Goal: Transaction & Acquisition: Book appointment/travel/reservation

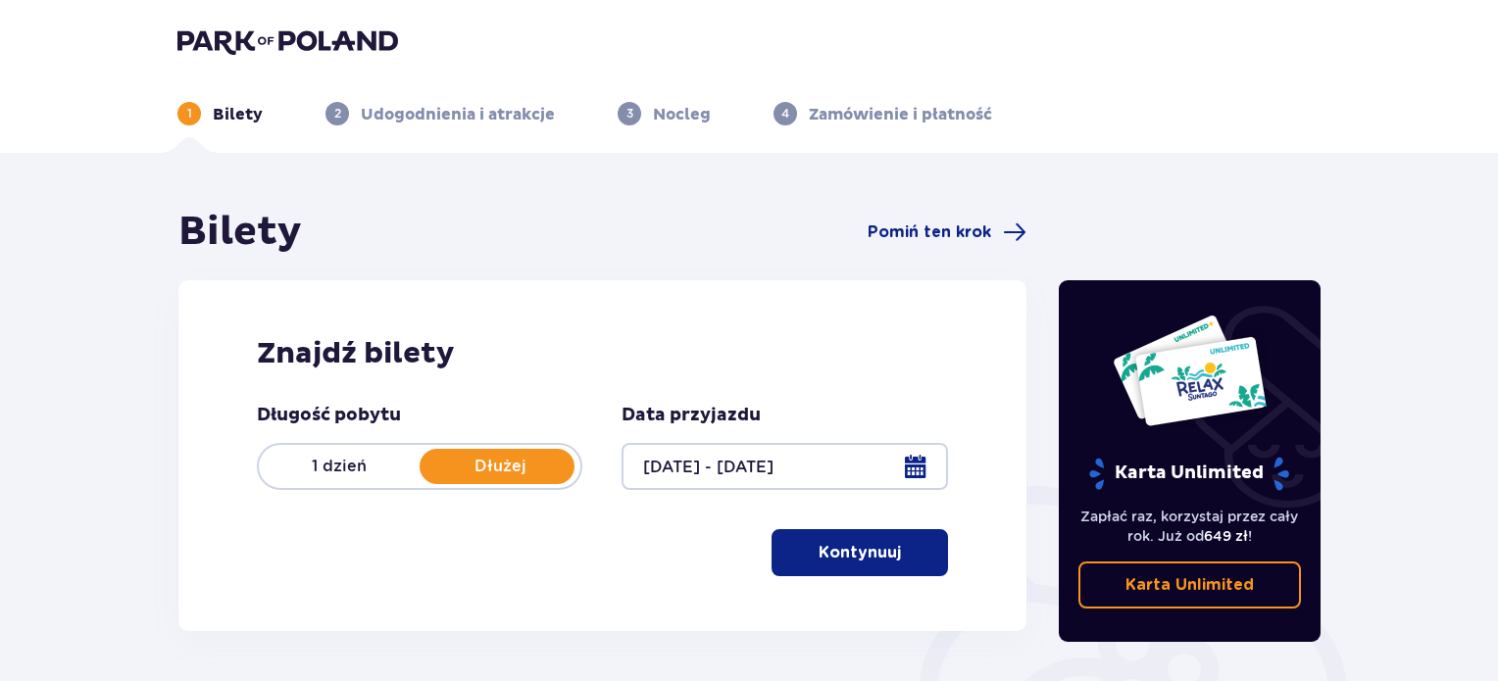
click at [840, 558] on p "Kontynuuj" at bounding box center [860, 553] width 82 height 22
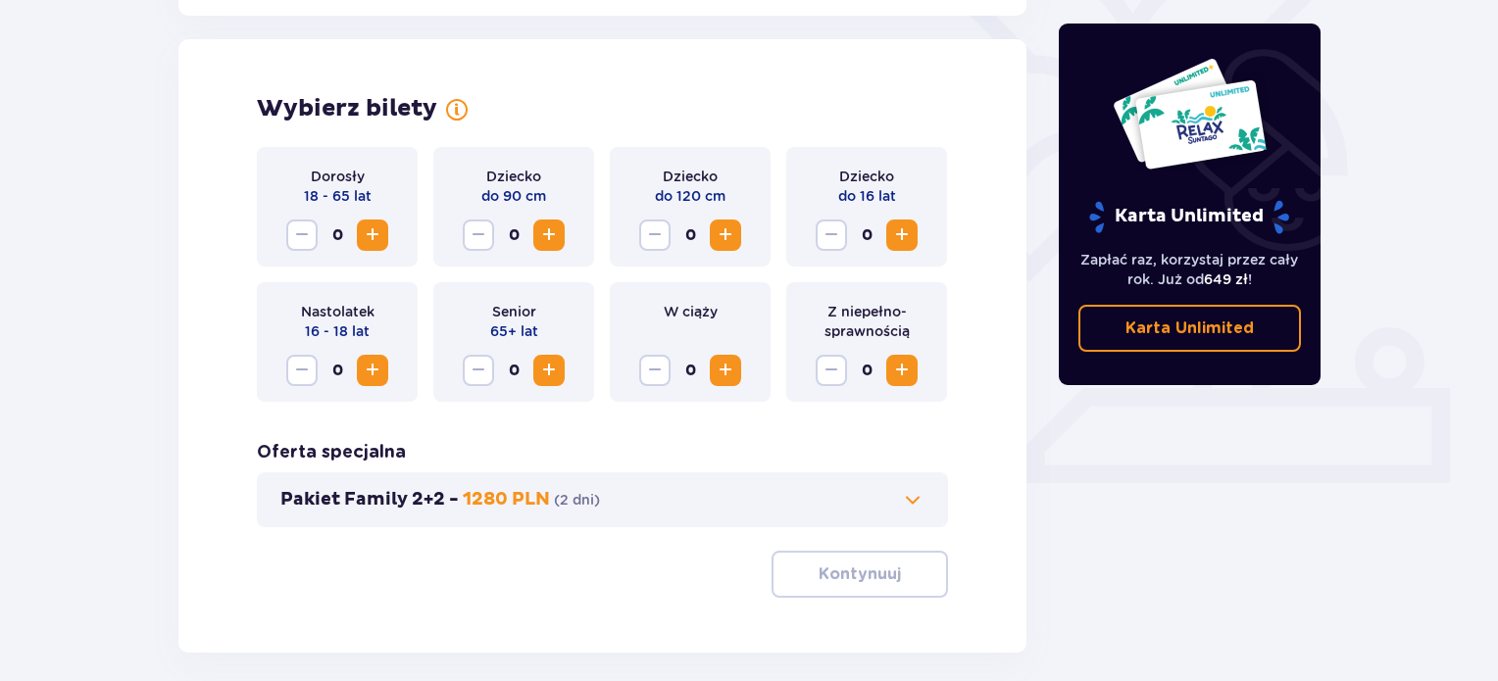
scroll to position [545, 0]
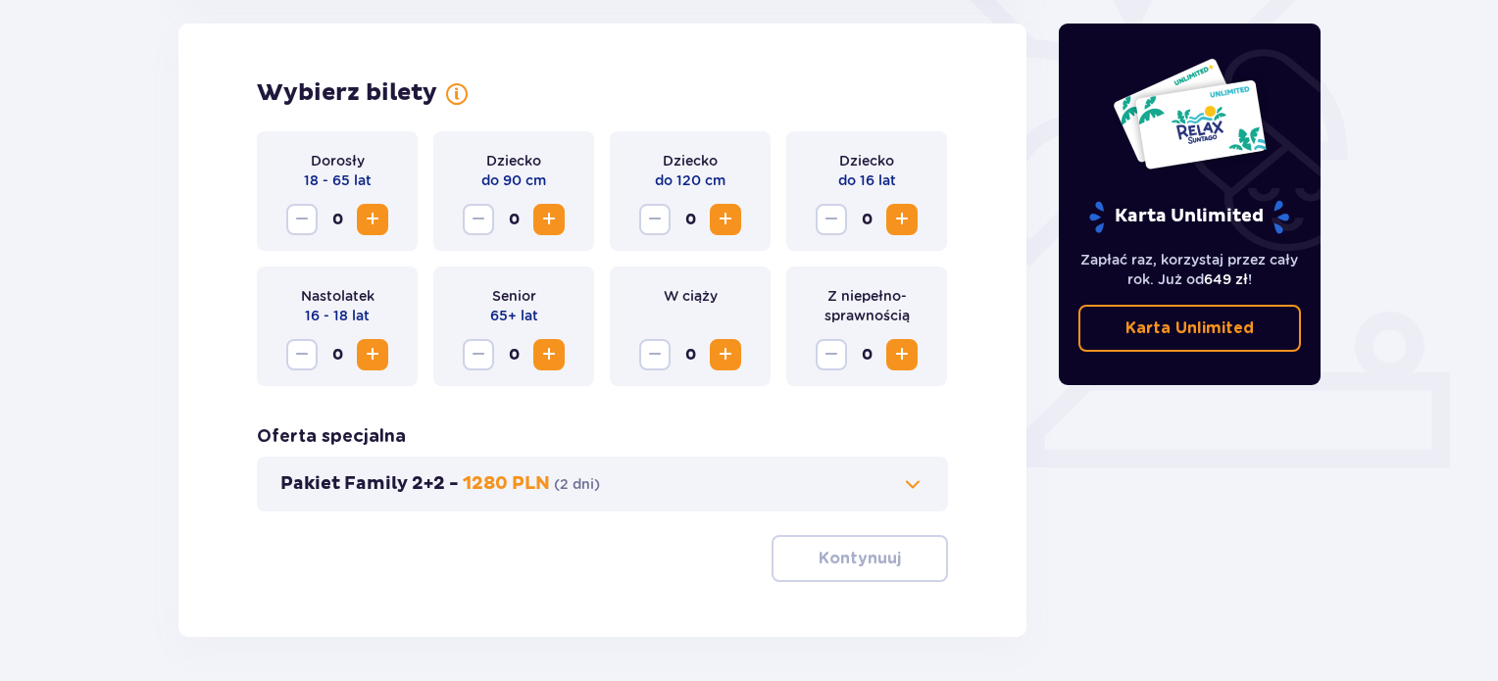
click at [369, 215] on span "Zwiększ" at bounding box center [373, 220] width 24 height 24
click at [376, 226] on span "Zwiększ" at bounding box center [373, 220] width 24 height 24
click at [369, 353] on span "Zwiększ" at bounding box center [373, 355] width 24 height 24
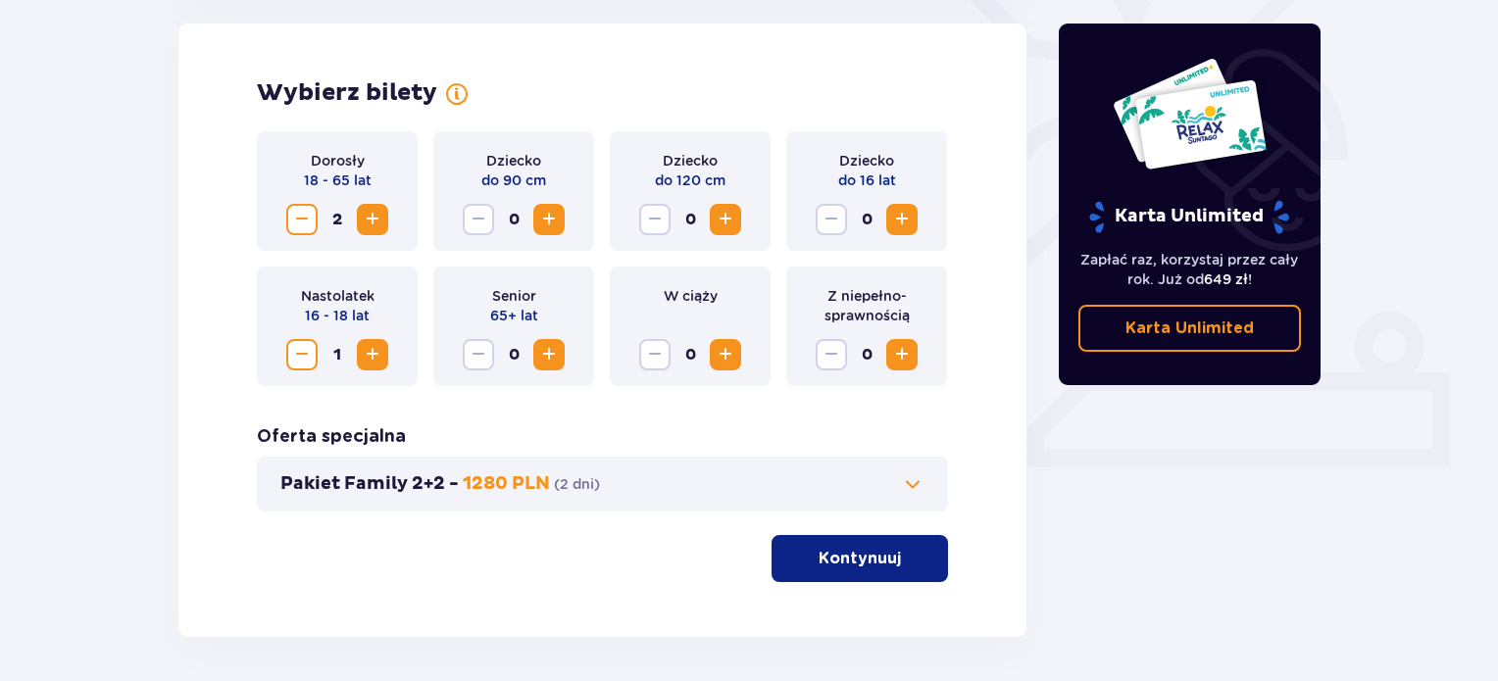
click at [903, 216] on span "Zwiększ" at bounding box center [902, 220] width 24 height 24
click at [885, 556] on button "Kontynuuj" at bounding box center [860, 558] width 176 height 47
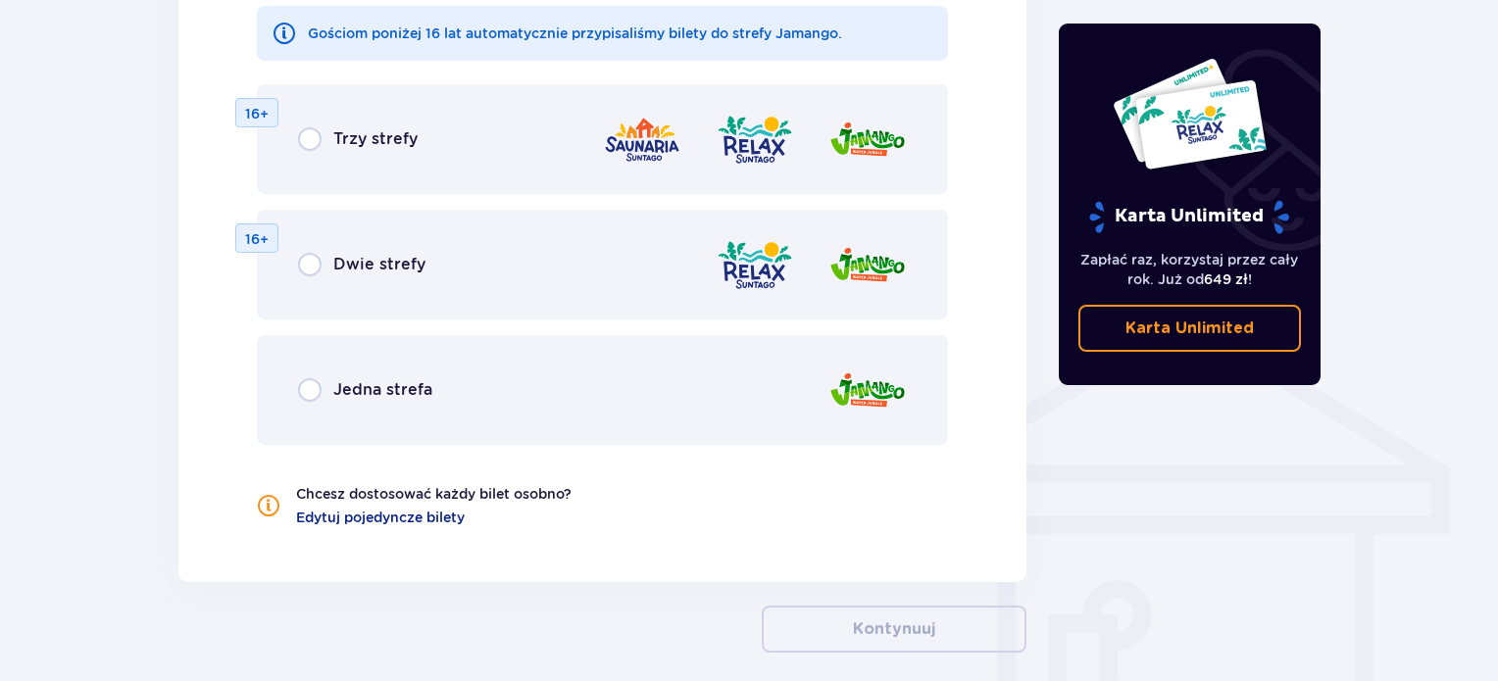
scroll to position [1284, 0]
click at [310, 259] on input "radio" at bounding box center [310, 263] width 24 height 24
radio input "true"
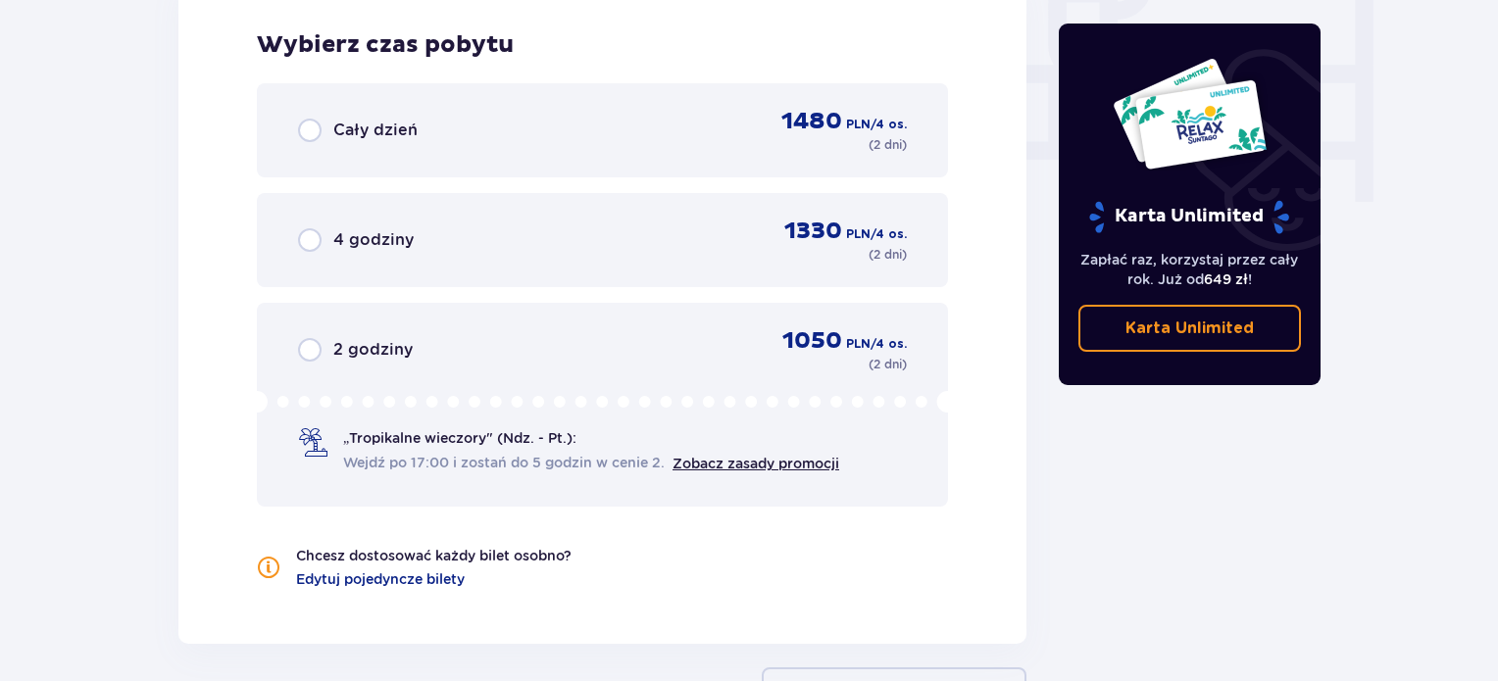
scroll to position [1767, 0]
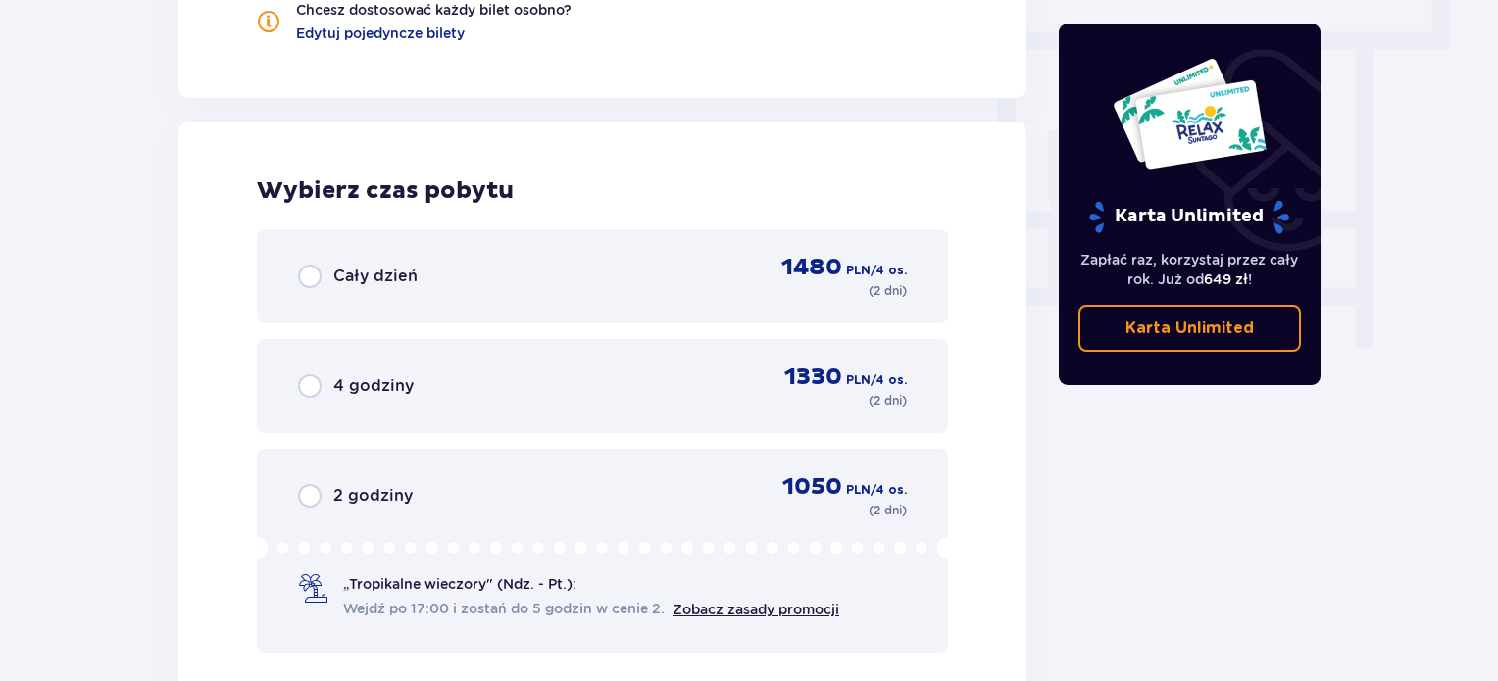
click at [309, 270] on input "radio" at bounding box center [310, 277] width 24 height 24
radio input "true"
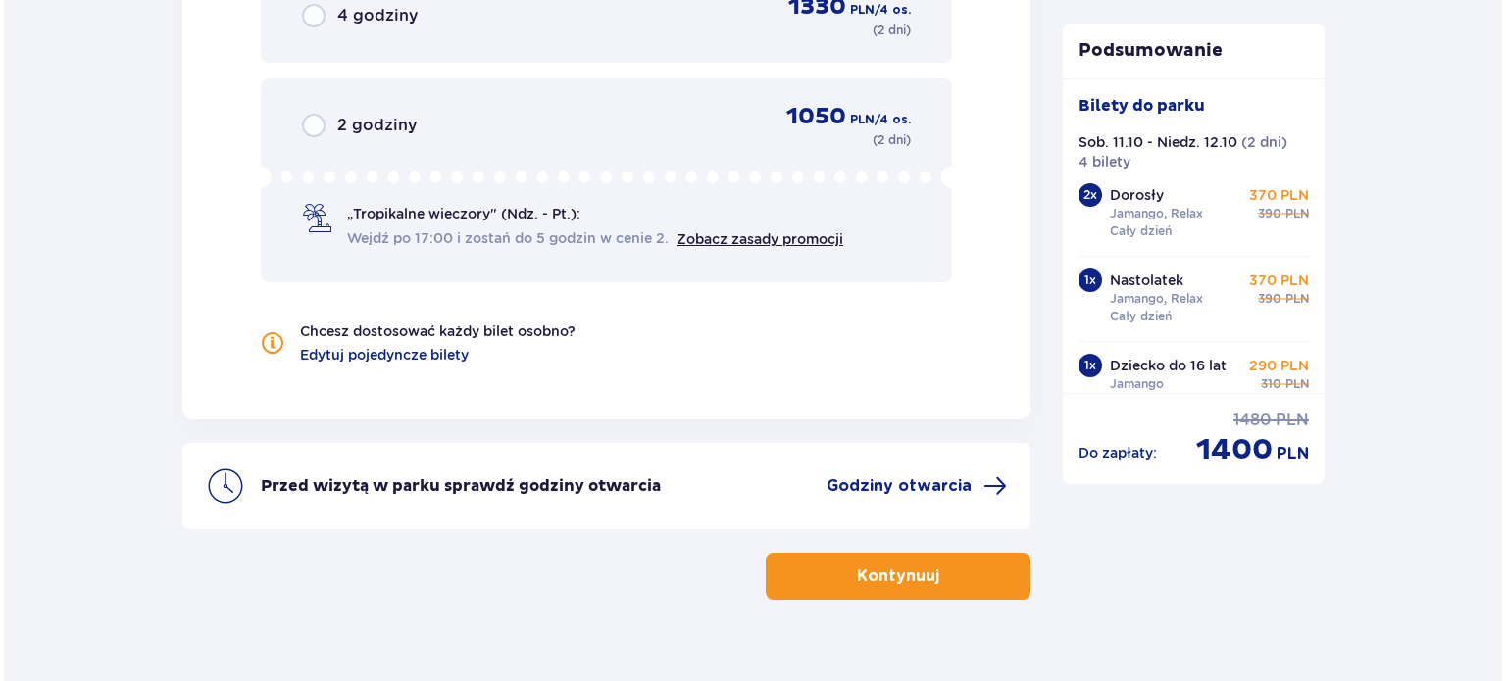
scroll to position [2171, 0]
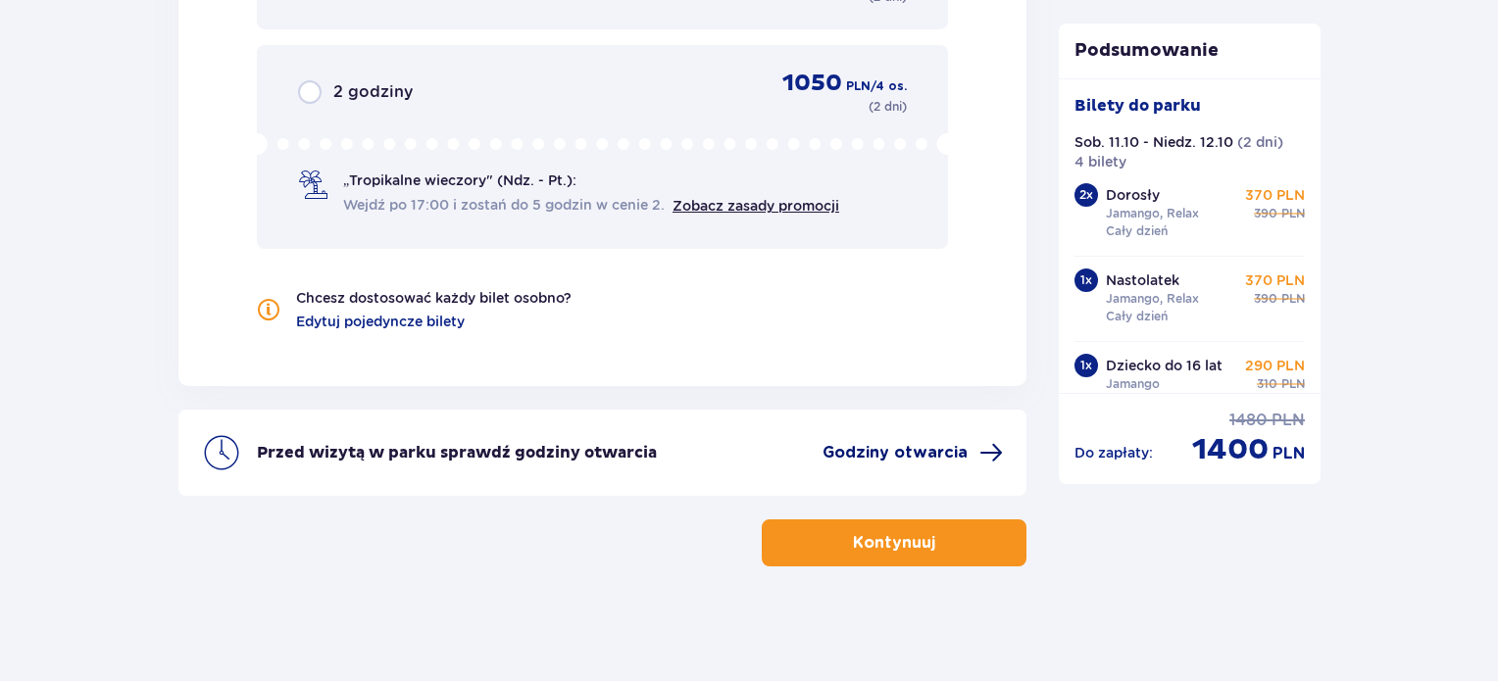
click at [902, 442] on span "Godziny otwarcia" at bounding box center [895, 453] width 145 height 22
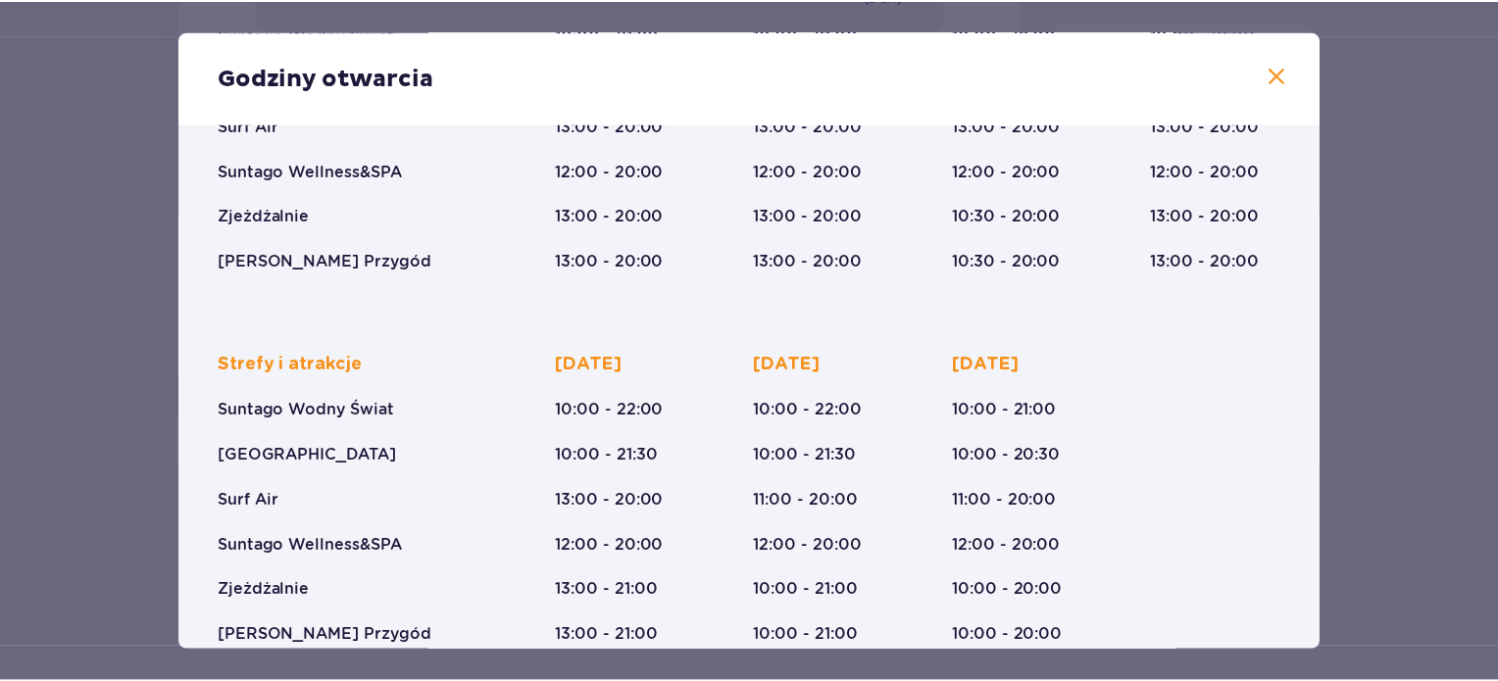
scroll to position [356, 0]
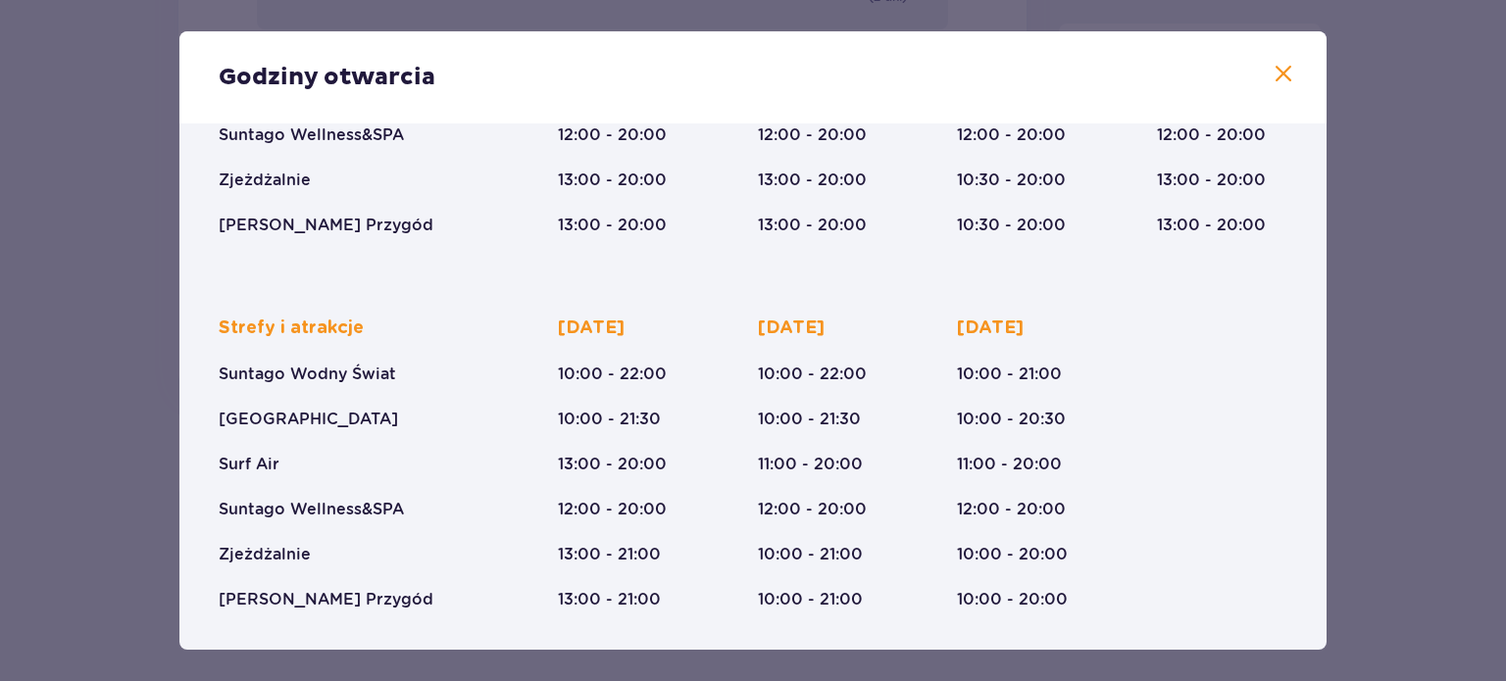
click at [1258, 62] on div "Godziny otwarcia" at bounding box center [752, 77] width 1147 height 92
click at [1272, 70] on span at bounding box center [1284, 75] width 24 height 24
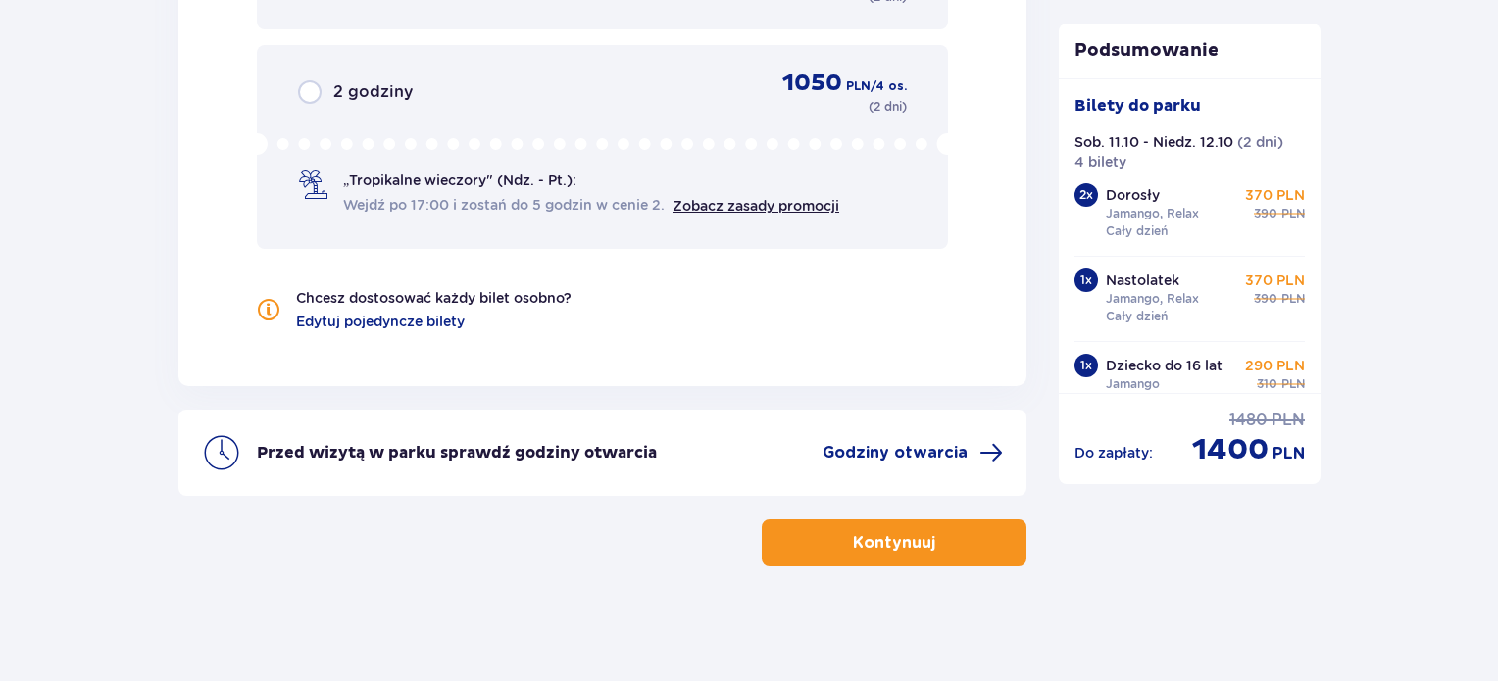
click at [866, 532] on p "Kontynuuj" at bounding box center [894, 543] width 82 height 22
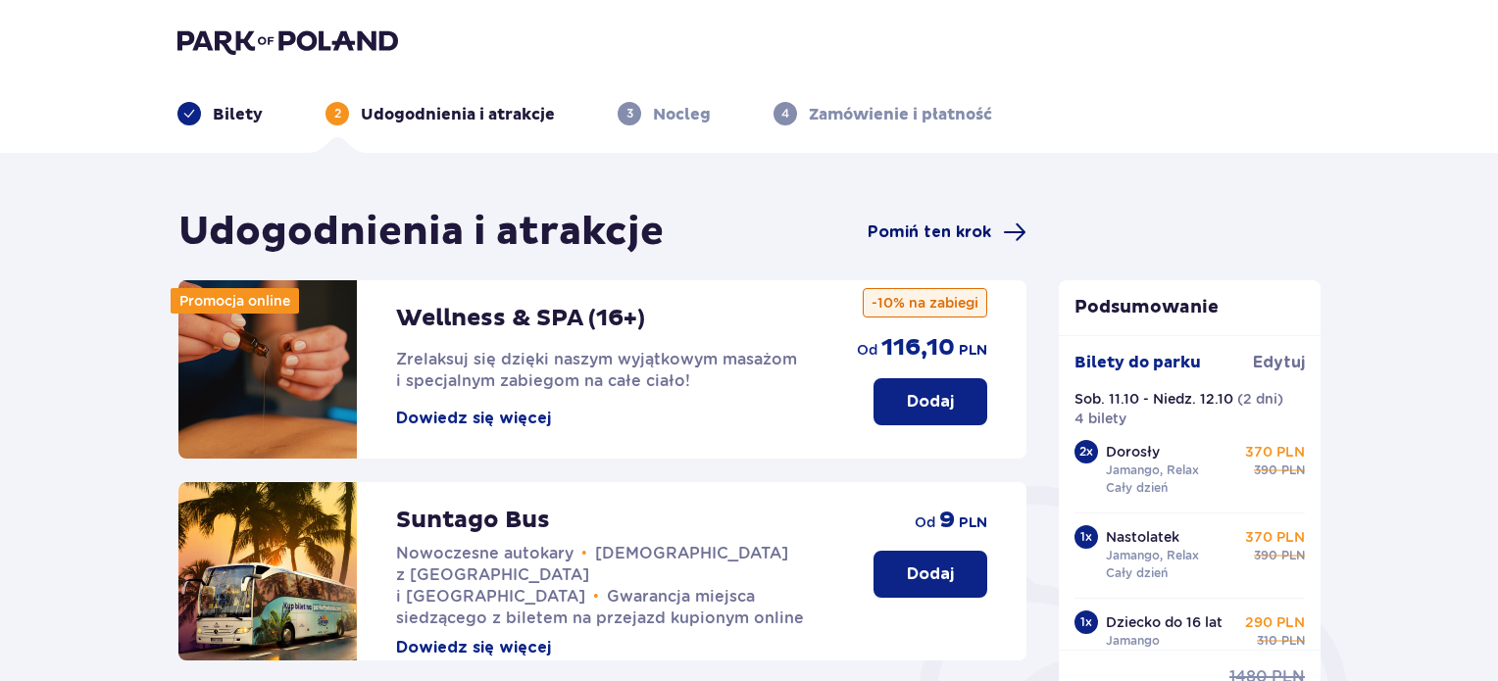
click at [975, 229] on span "Pomiń ten krok" at bounding box center [930, 233] width 124 height 22
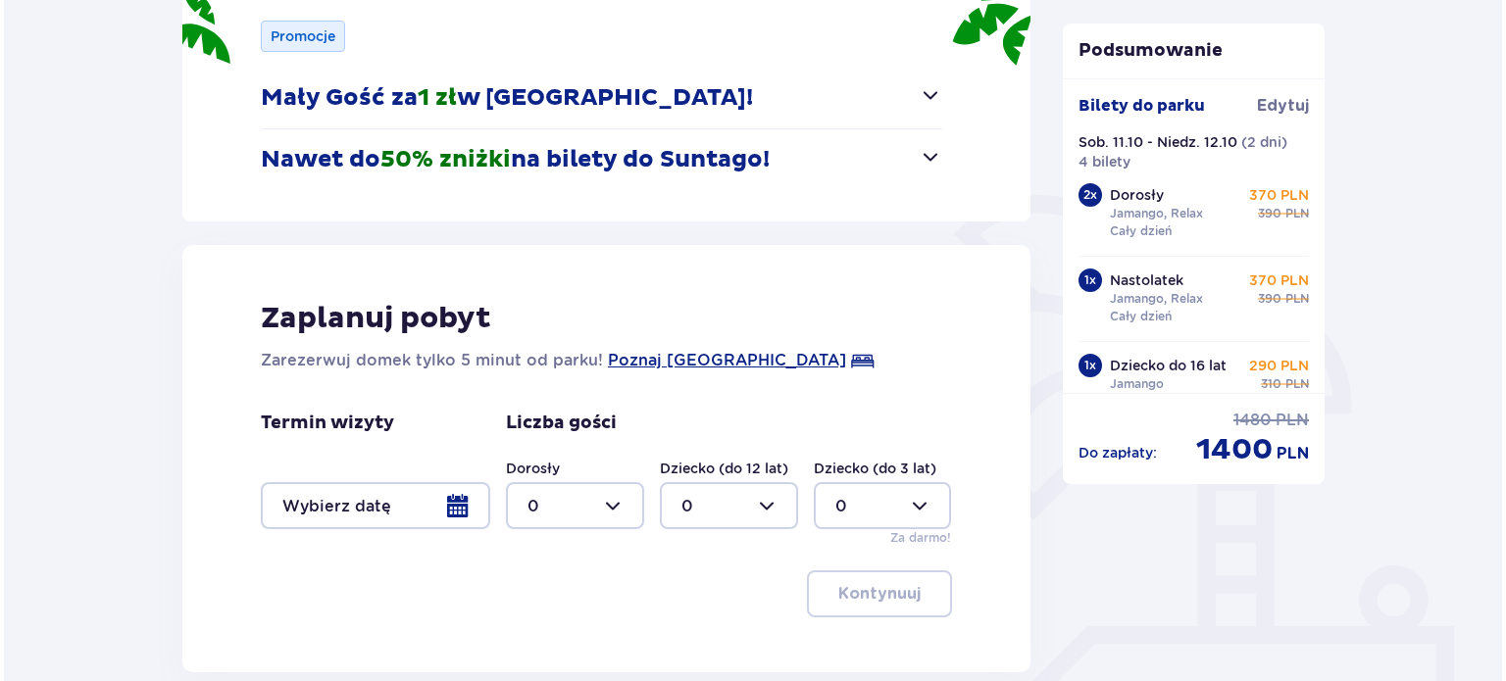
scroll to position [294, 0]
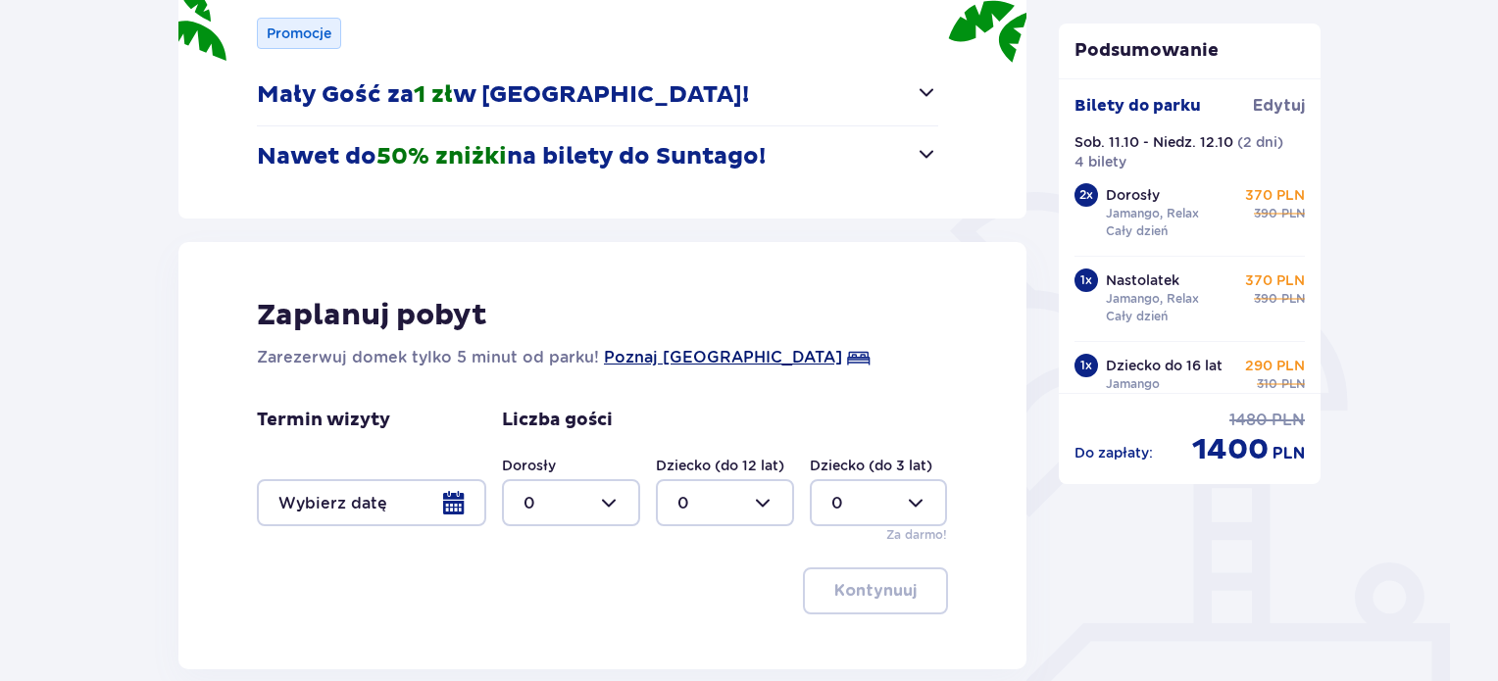
drag, startPoint x: 725, startPoint y: 355, endPoint x: 690, endPoint y: 353, distance: 34.4
click at [690, 353] on span "Poznaj [GEOGRAPHIC_DATA]" at bounding box center [723, 358] width 238 height 24
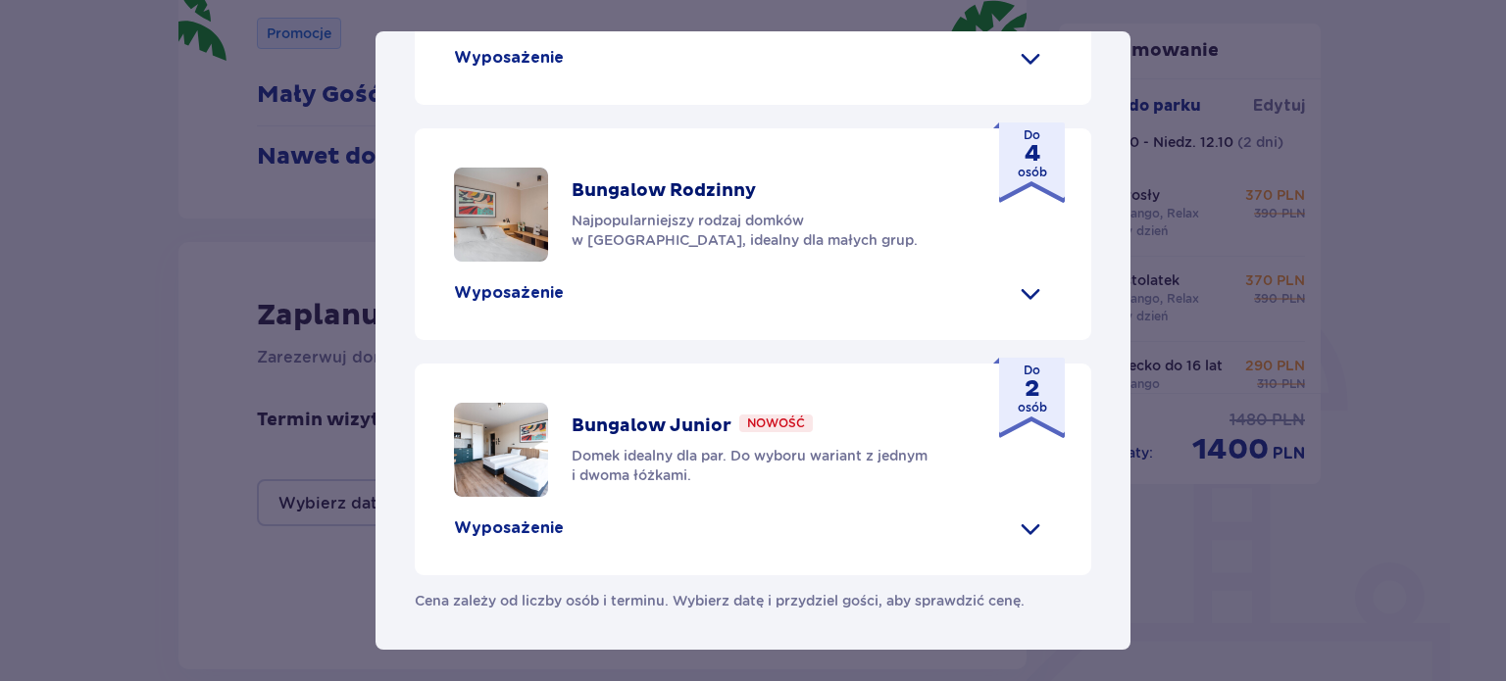
scroll to position [929, 0]
click at [1027, 309] on span at bounding box center [1030, 292] width 31 height 31
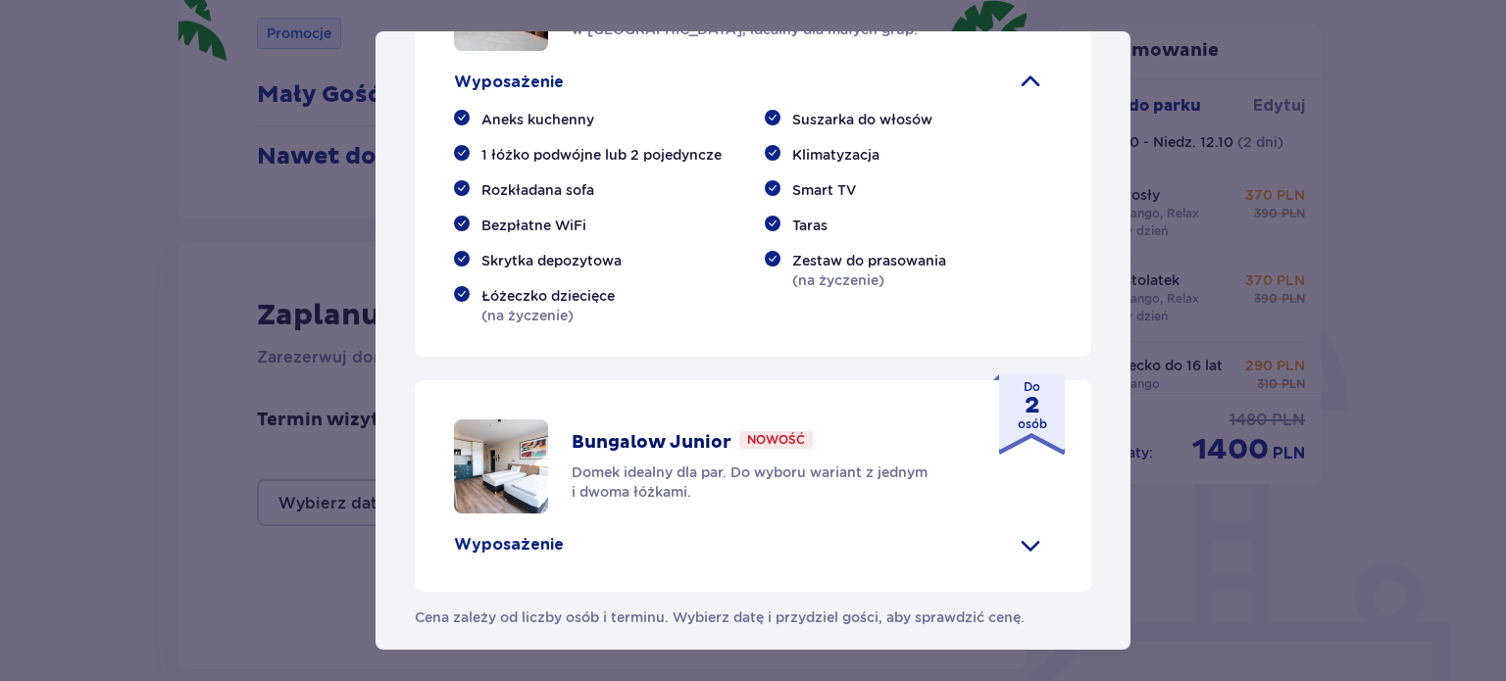
scroll to position [830, 0]
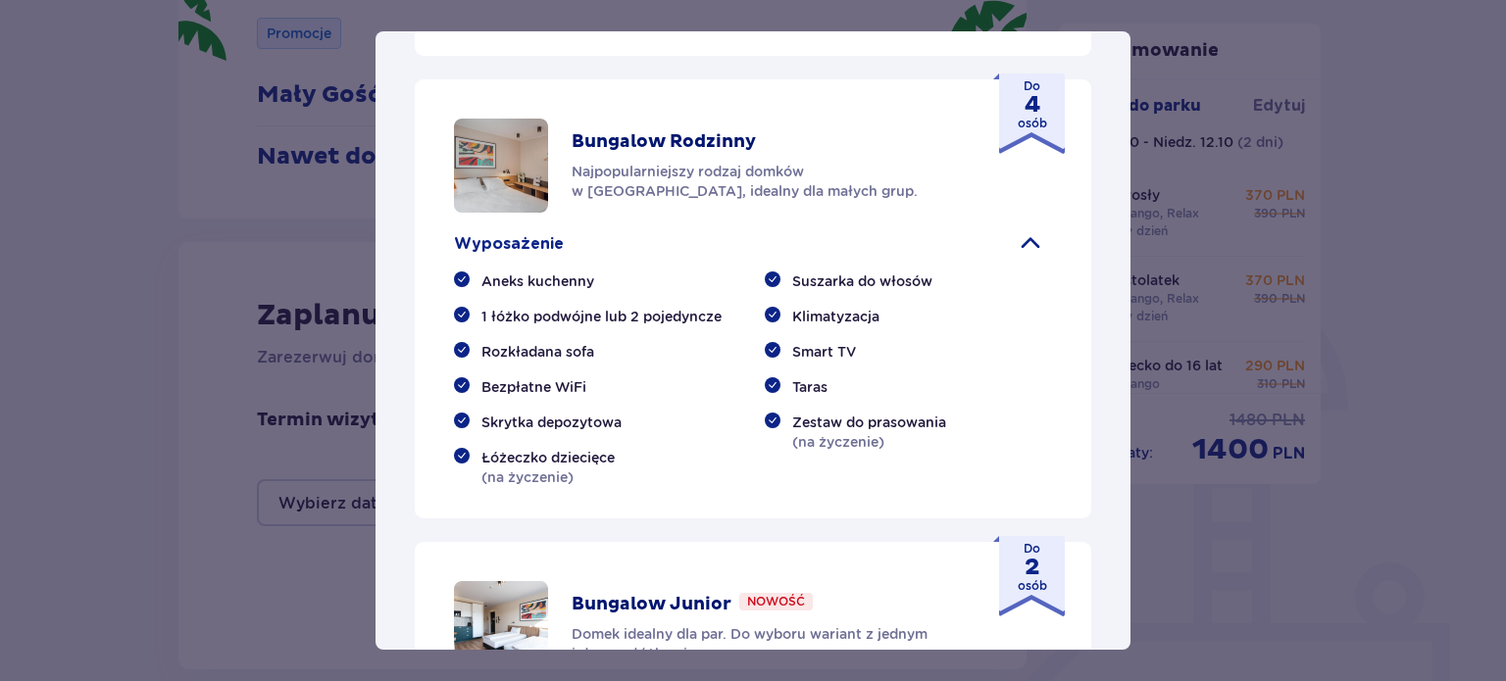
click at [1022, 260] on span at bounding box center [1030, 243] width 31 height 31
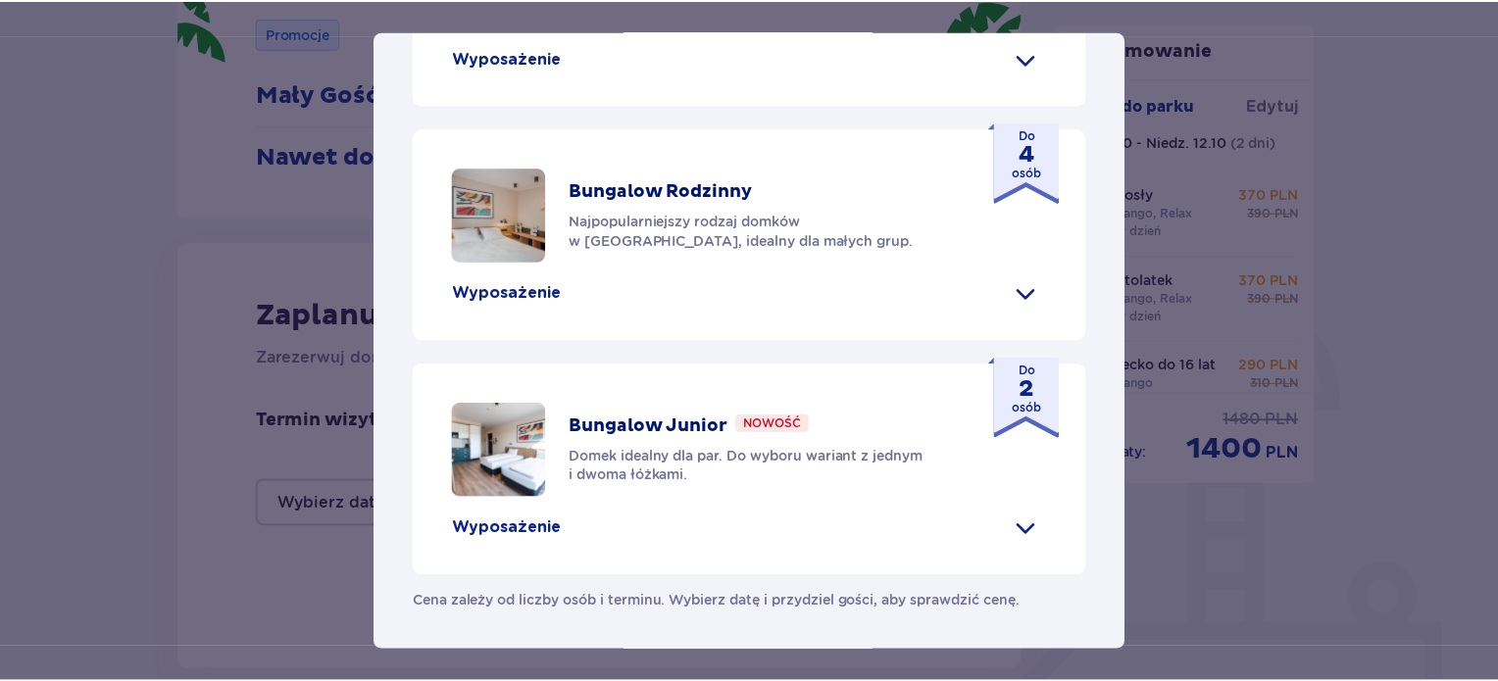
scroll to position [1027, 0]
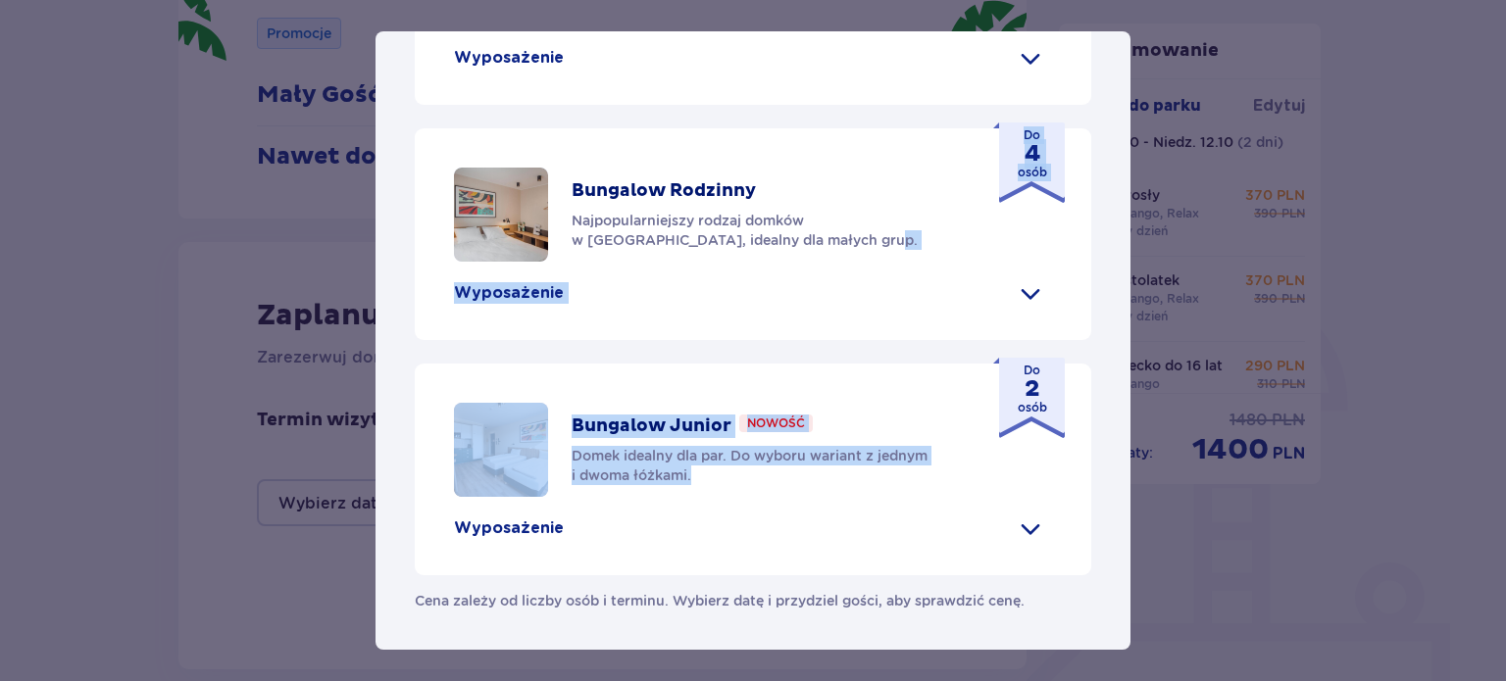
drag, startPoint x: 1131, startPoint y: 474, endPoint x: 1109, endPoint y: 289, distance: 185.7
click at [1165, 248] on div "[GEOGRAPHIC_DATA] [GEOGRAPHIC_DATA] to idealne miejsce dla fanów dobrej zabawy …" at bounding box center [753, 340] width 1506 height 681
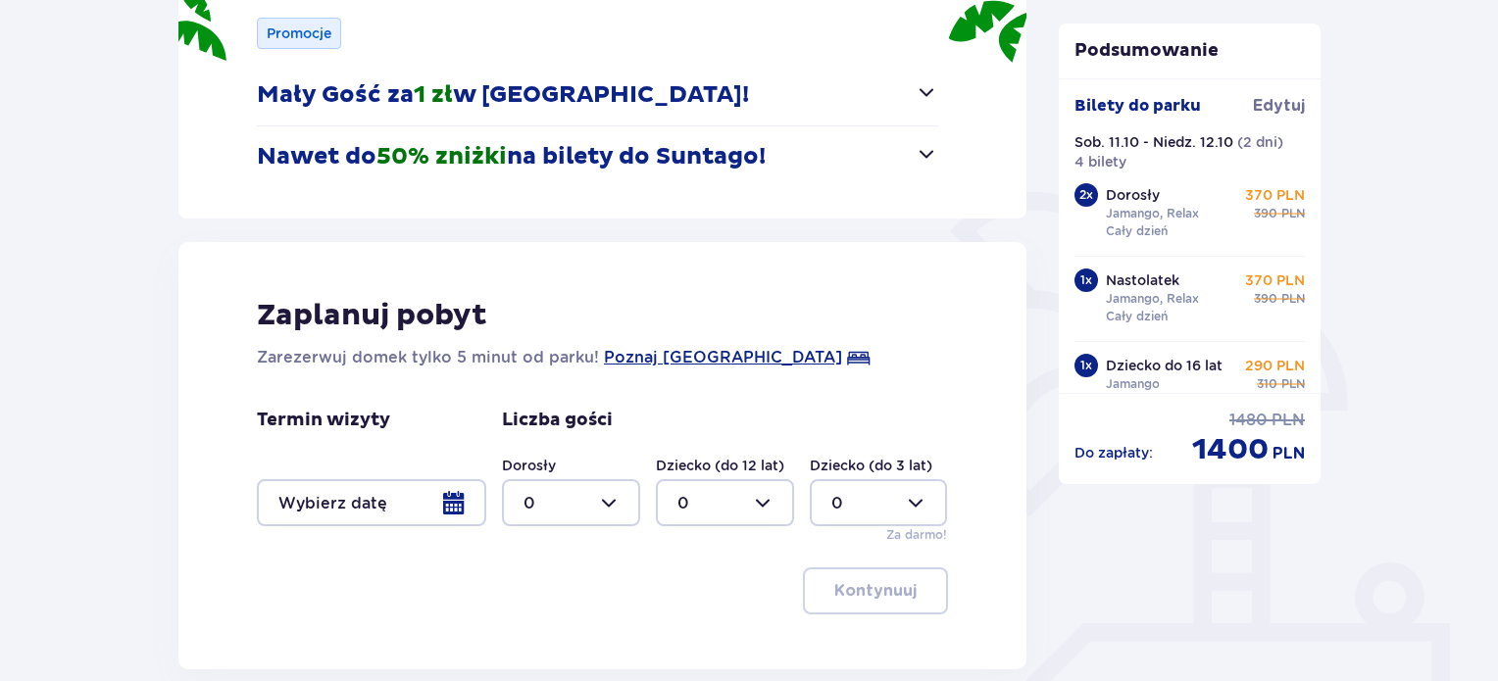
click at [446, 505] on div at bounding box center [371, 502] width 229 height 47
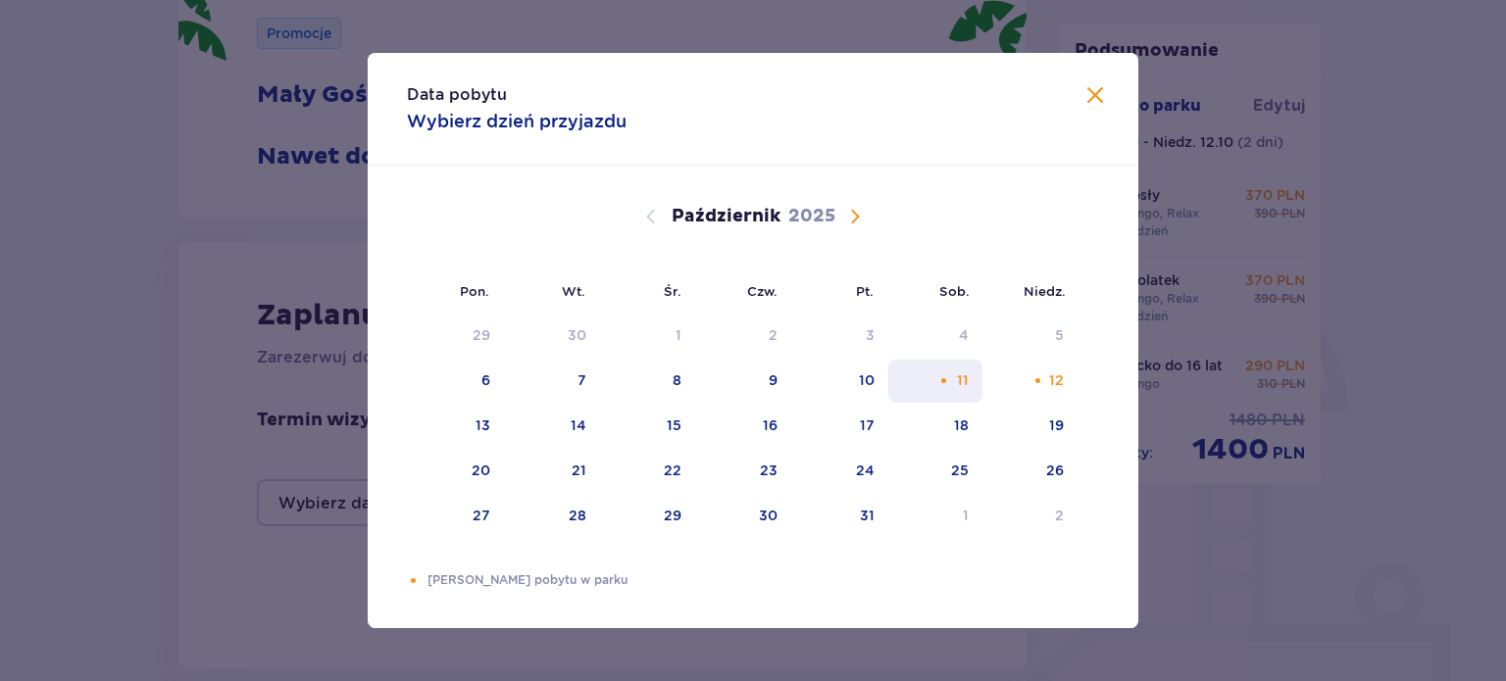
click at [971, 383] on div "11" at bounding box center [935, 381] width 95 height 43
click at [1059, 379] on div "12" at bounding box center [1056, 381] width 15 height 20
type input "[DATE] - [DATE]"
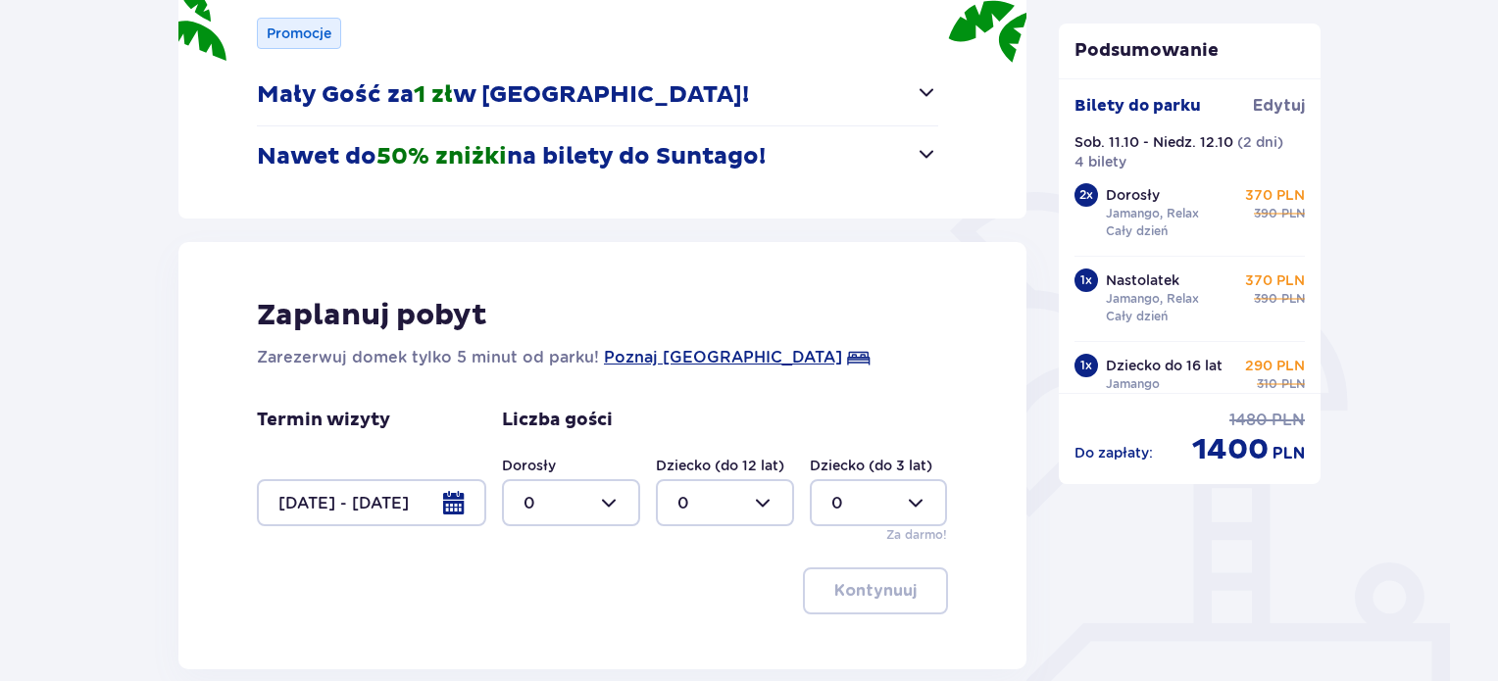
click at [615, 499] on div at bounding box center [571, 502] width 138 height 47
click at [577, 386] on div "2" at bounding box center [571, 394] width 95 height 22
type input "2"
click at [734, 497] on div at bounding box center [725, 502] width 138 height 47
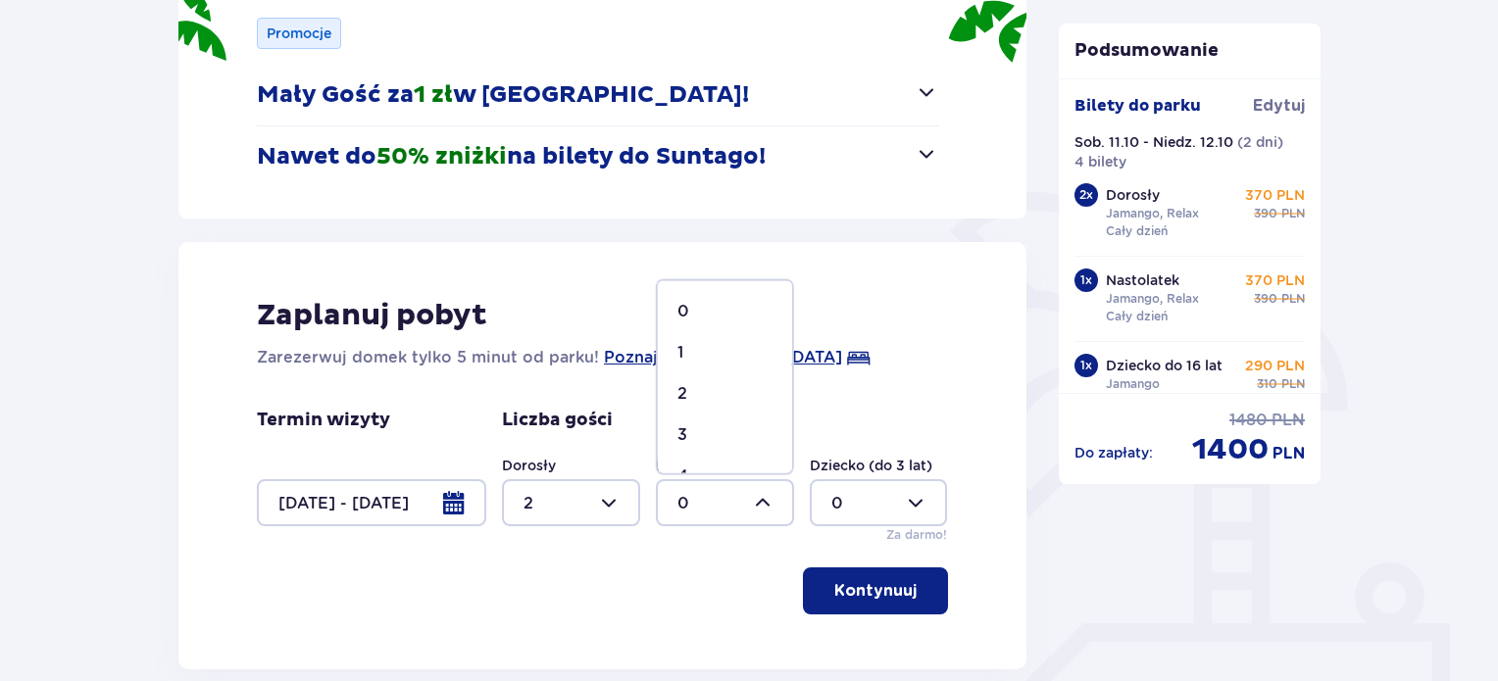
click at [724, 350] on div "1" at bounding box center [725, 353] width 95 height 22
type input "1"
click at [620, 498] on div at bounding box center [571, 502] width 138 height 47
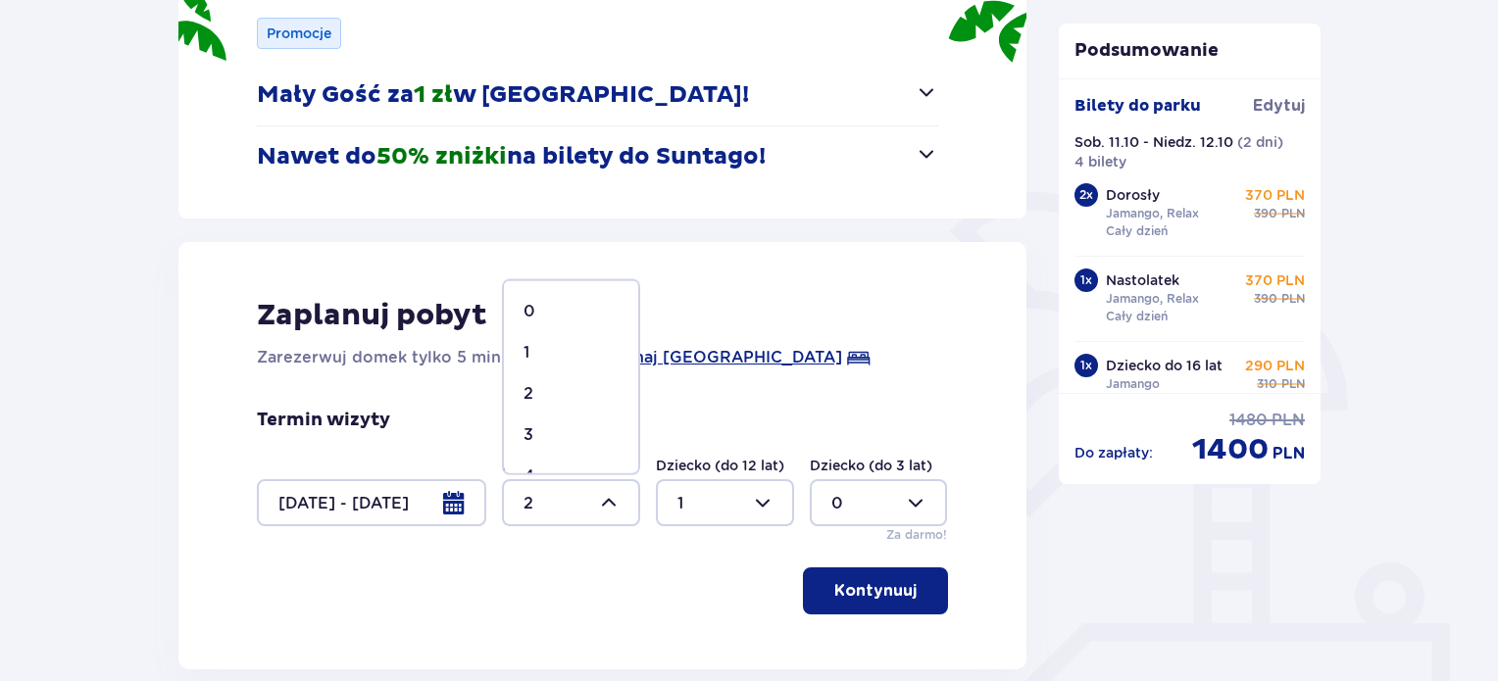
click at [580, 434] on div "3" at bounding box center [571, 436] width 95 height 22
type input "3"
click at [872, 585] on p "Kontynuuj" at bounding box center [875, 591] width 82 height 22
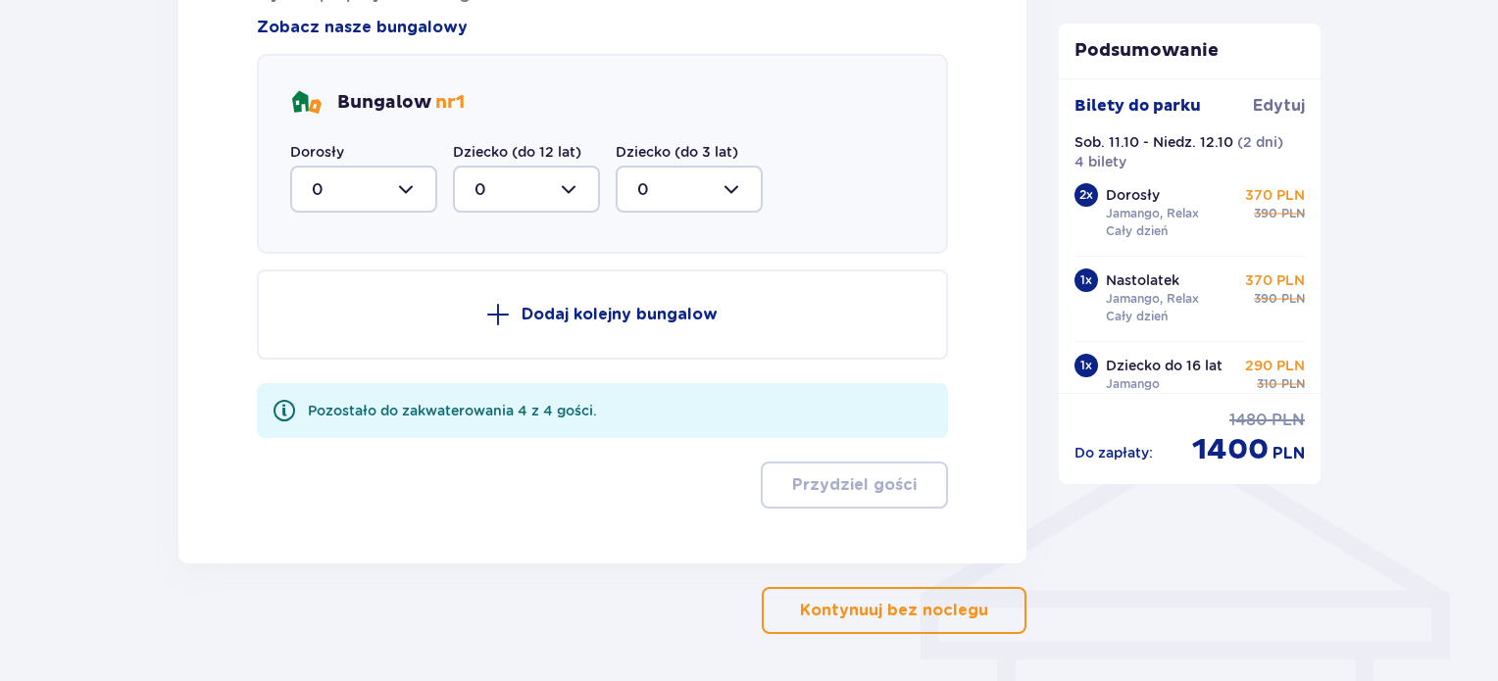
scroll to position [1159, 0]
click at [407, 181] on div at bounding box center [363, 187] width 147 height 47
click at [370, 361] on div "3" at bounding box center [364, 371] width 104 height 22
type input "3"
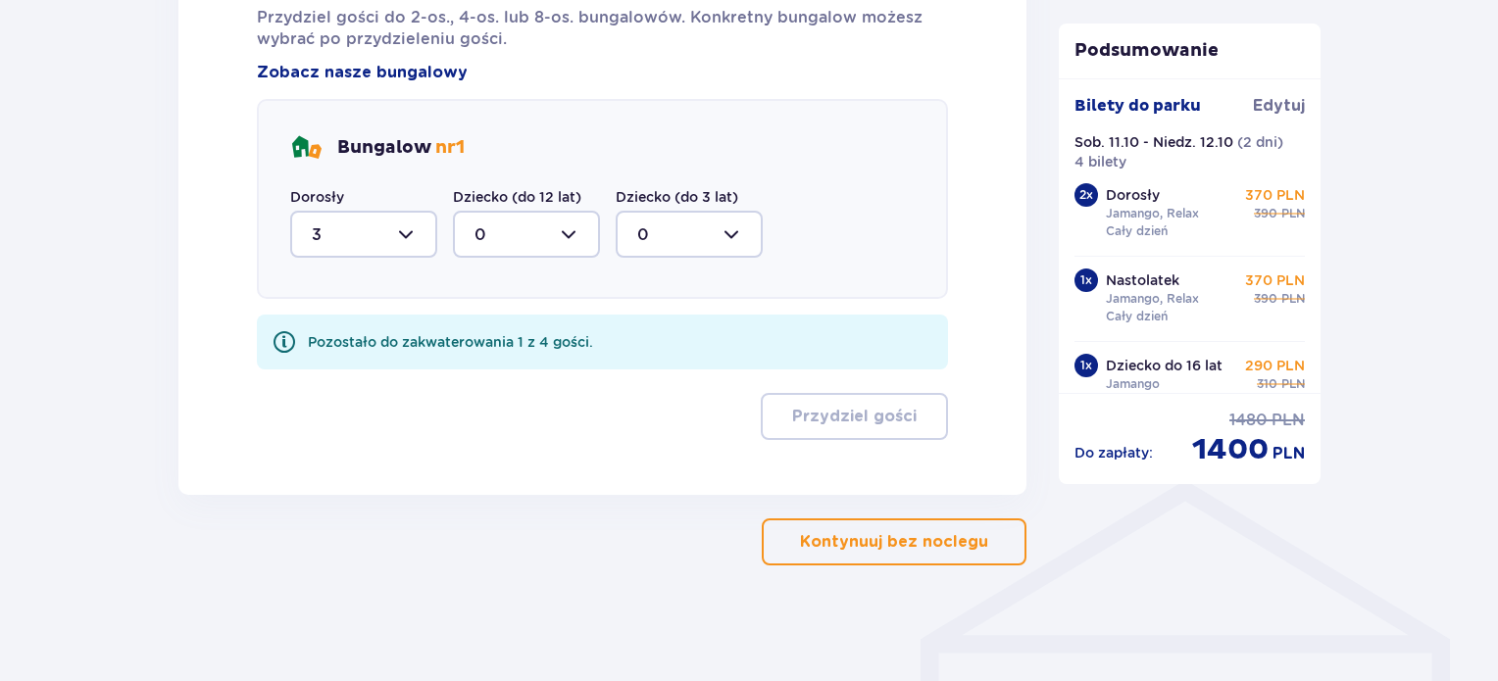
click at [566, 230] on div at bounding box center [526, 234] width 147 height 47
click at [545, 340] on div "1" at bounding box center [527, 336] width 104 height 22
type input "1"
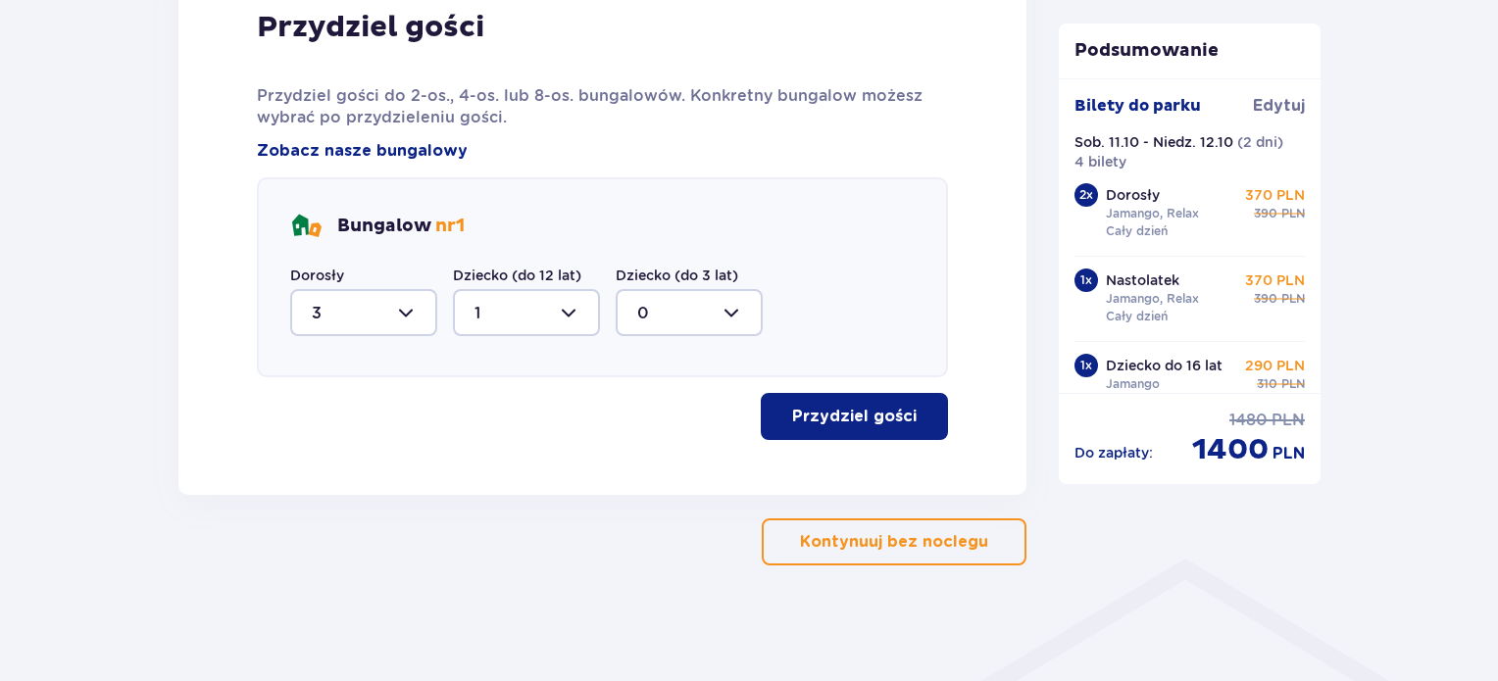
click at [824, 407] on p "Przydziel gości" at bounding box center [854, 417] width 125 height 22
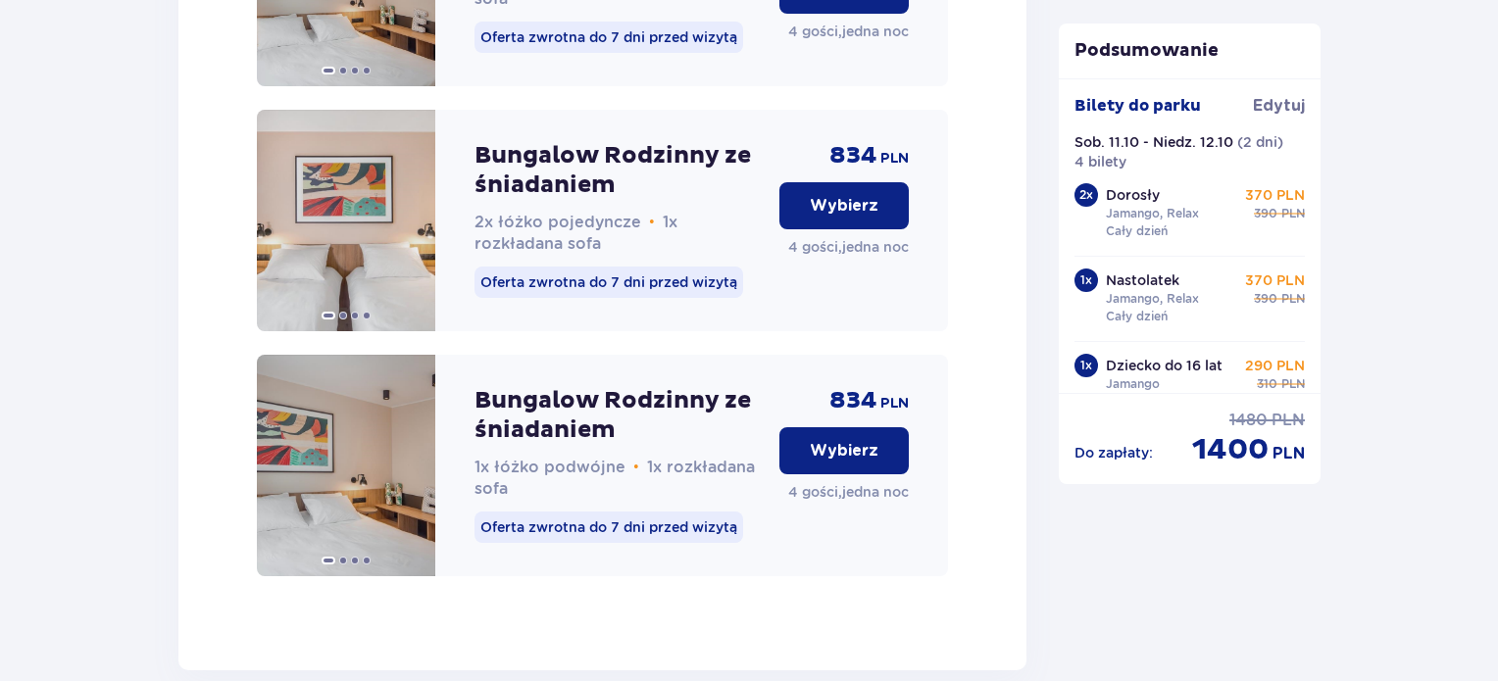
scroll to position [2142, 0]
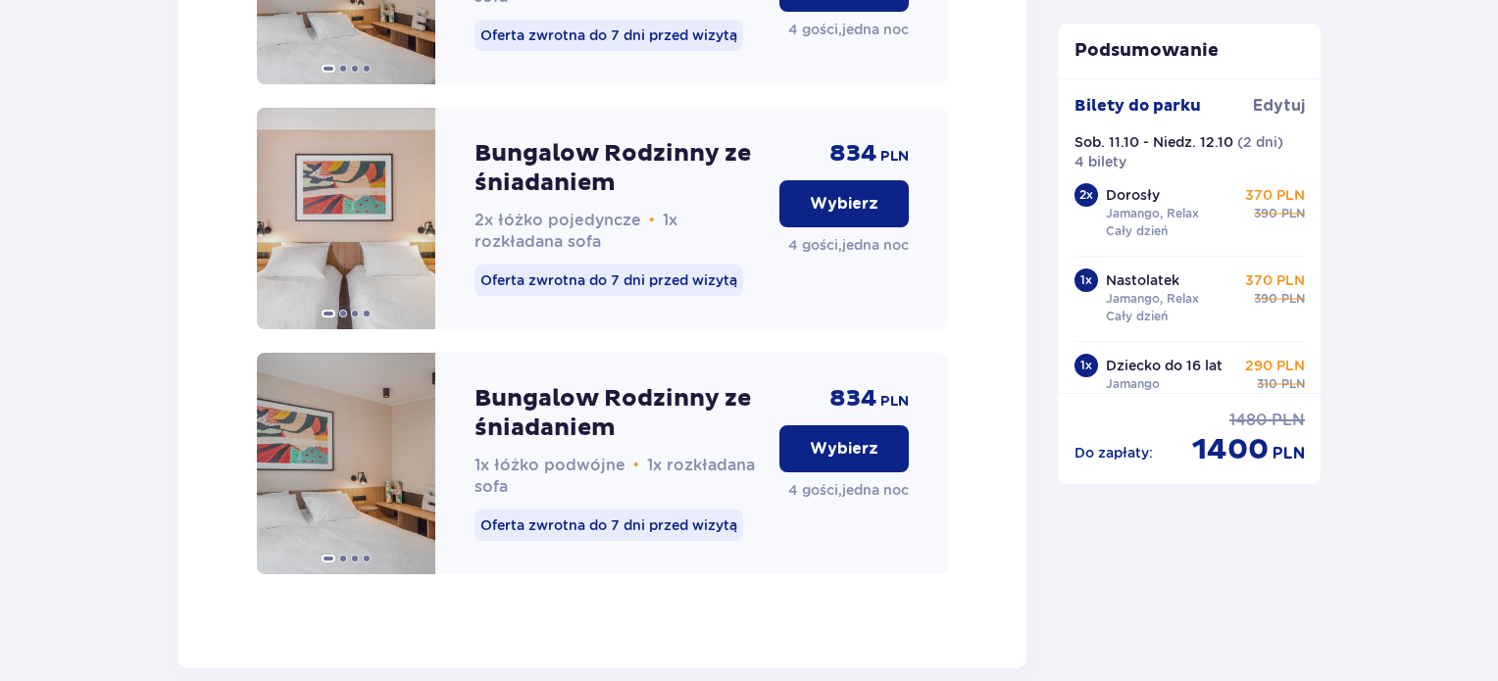
click at [851, 459] on p "Wybierz" at bounding box center [844, 449] width 69 height 22
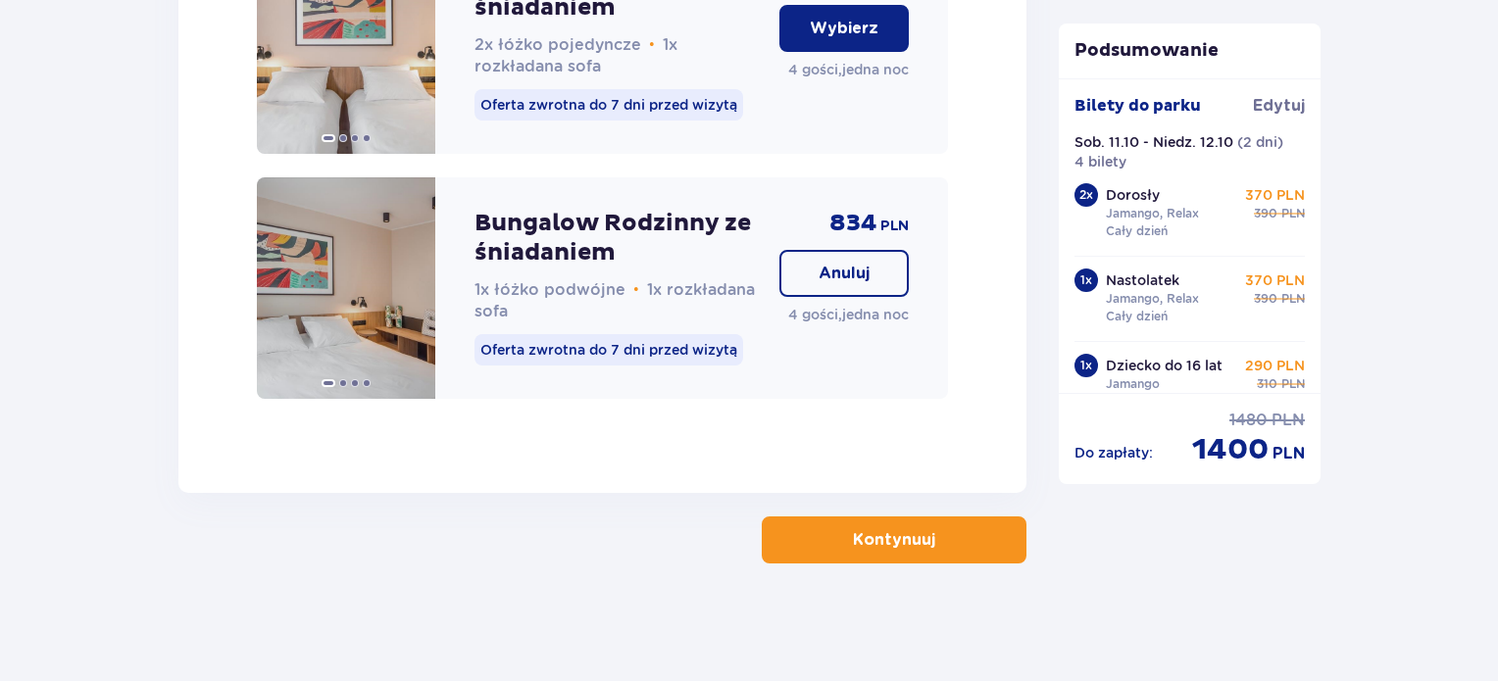
scroll to position [2338, 0]
click at [882, 533] on p "Kontynuuj" at bounding box center [894, 540] width 82 height 22
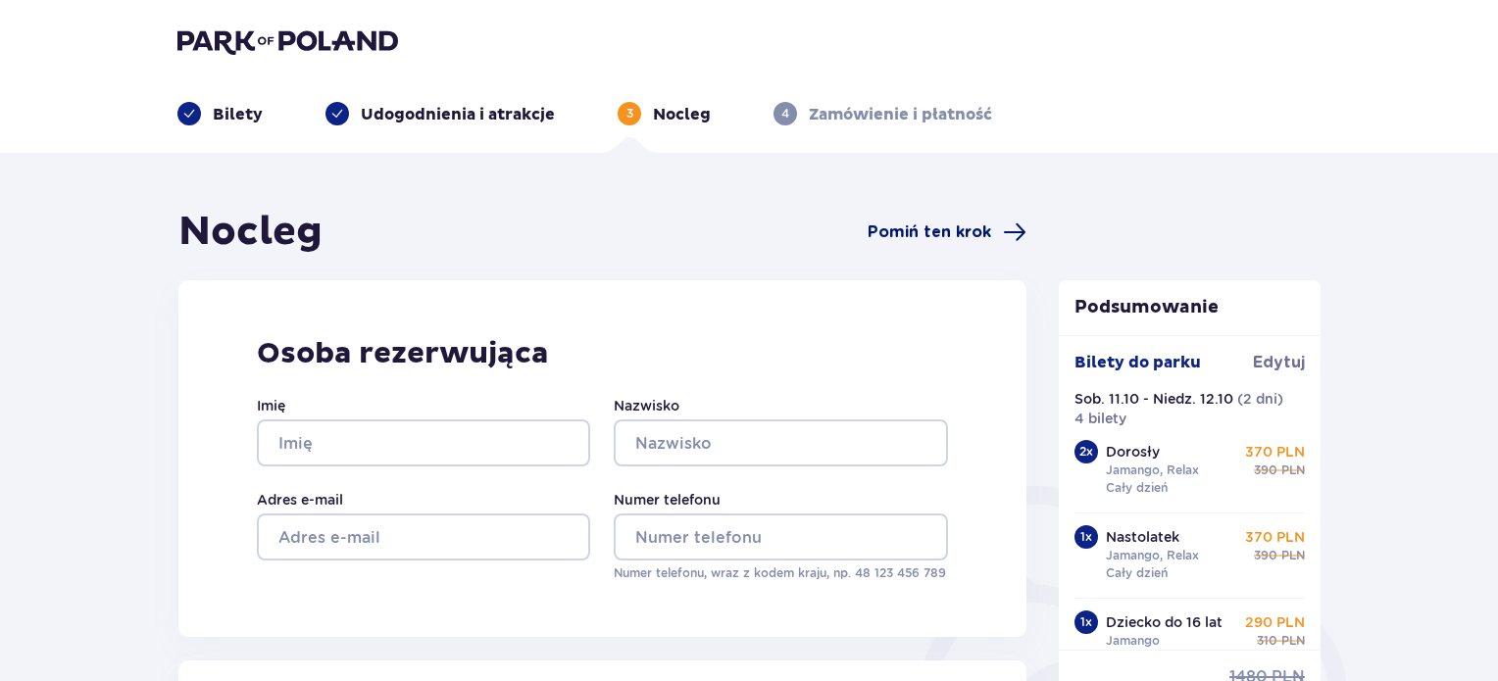
click at [945, 226] on span "Pomiń ten krok" at bounding box center [930, 233] width 124 height 22
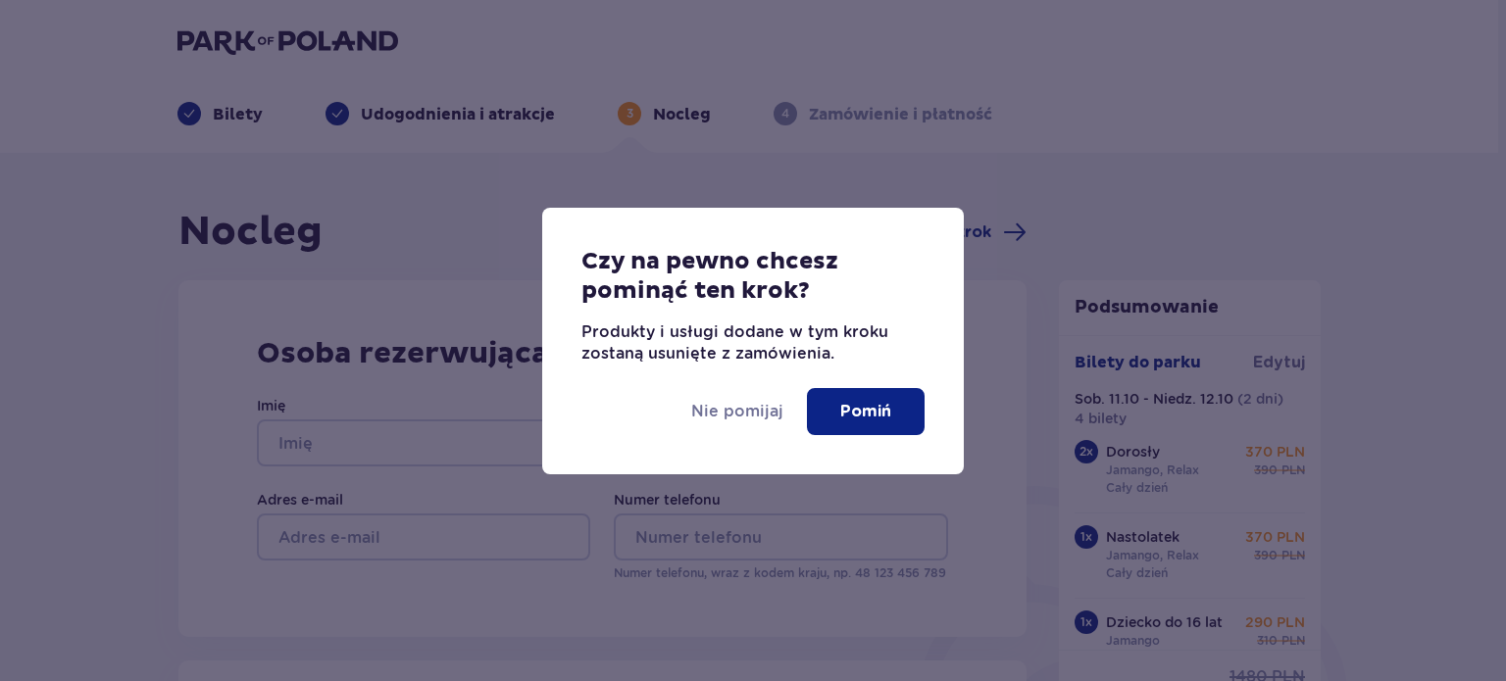
click at [845, 406] on p "Pomiń" at bounding box center [865, 412] width 51 height 22
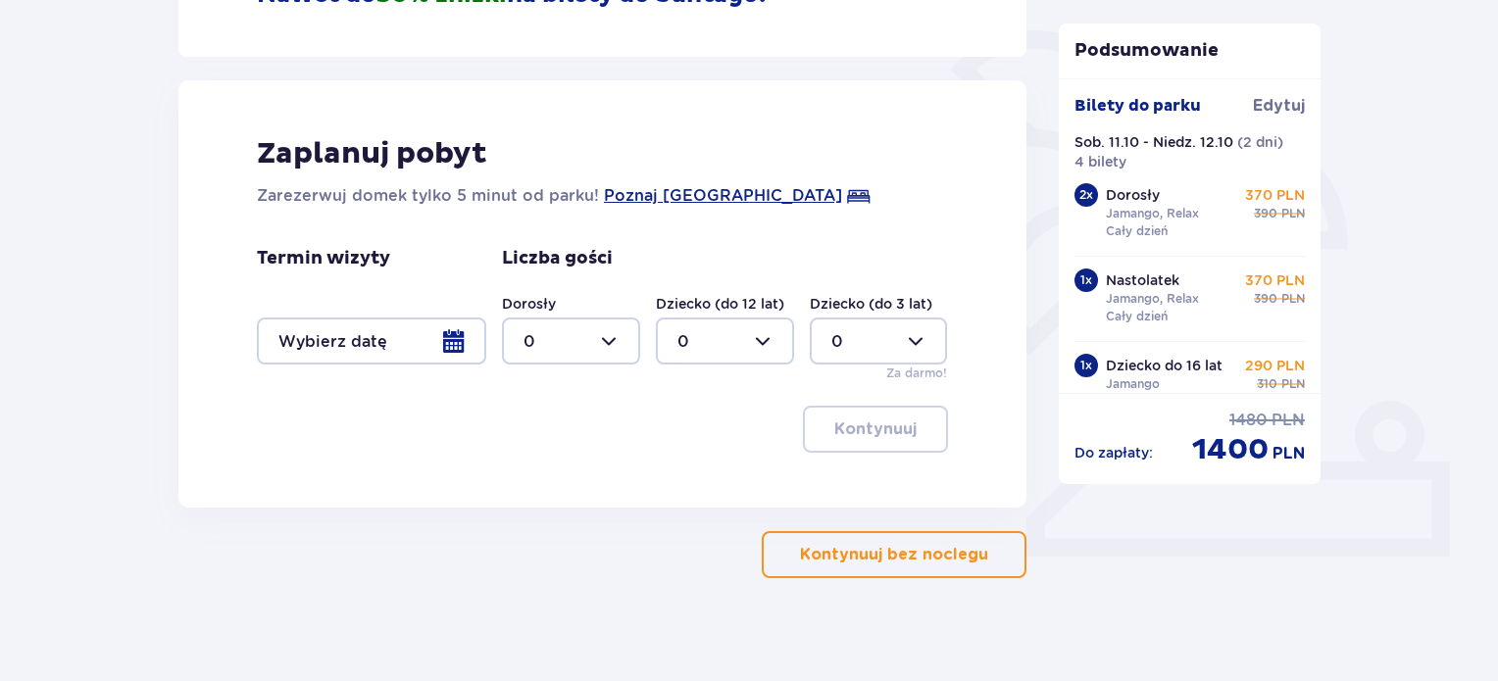
scroll to position [470, 0]
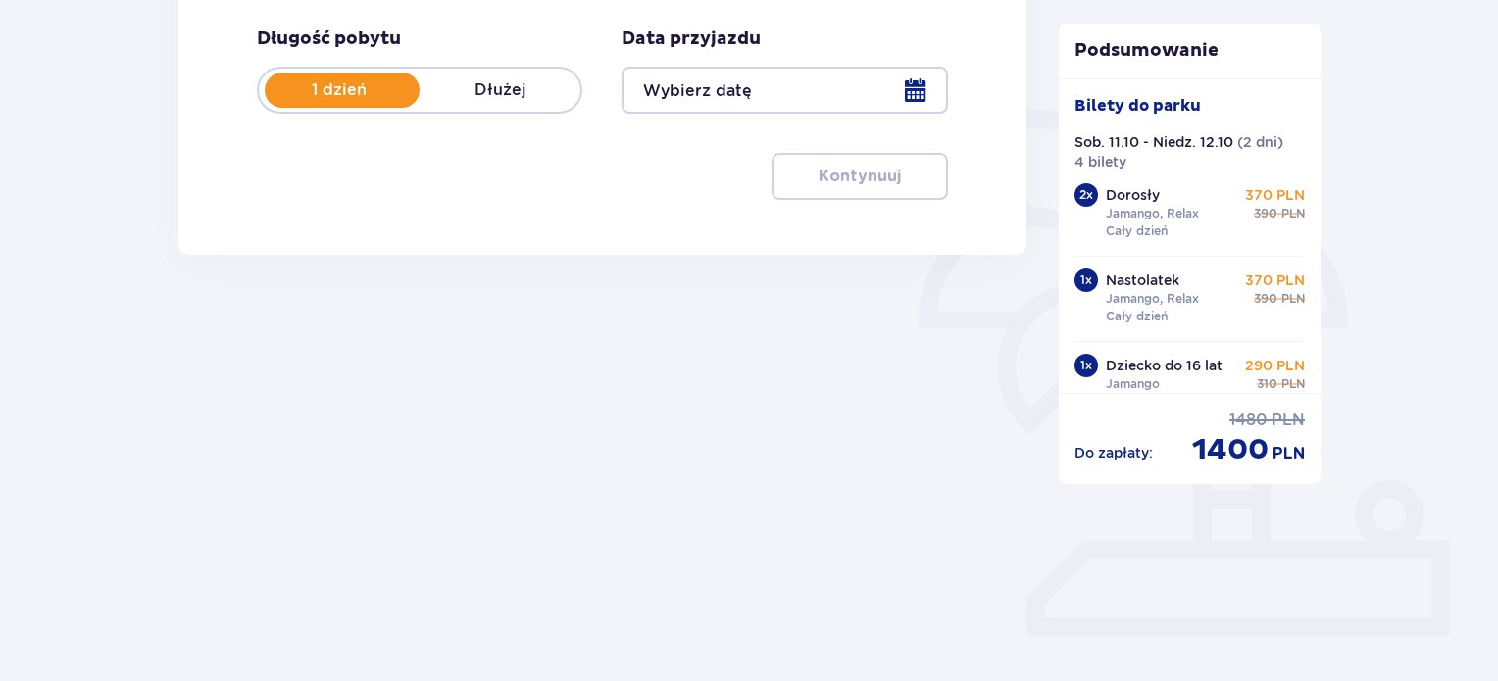
type input "[DATE] - [DATE]"
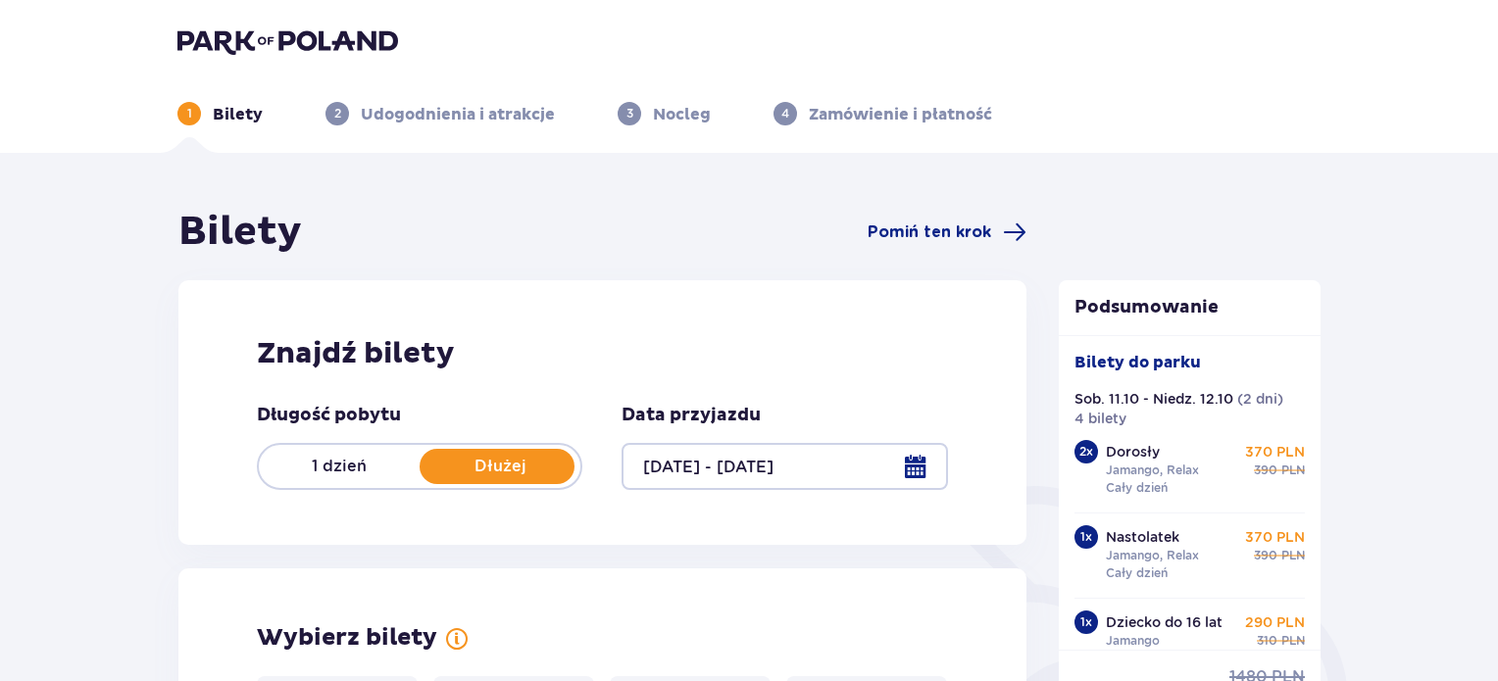
click at [336, 465] on p "1 dzień" at bounding box center [339, 467] width 161 height 22
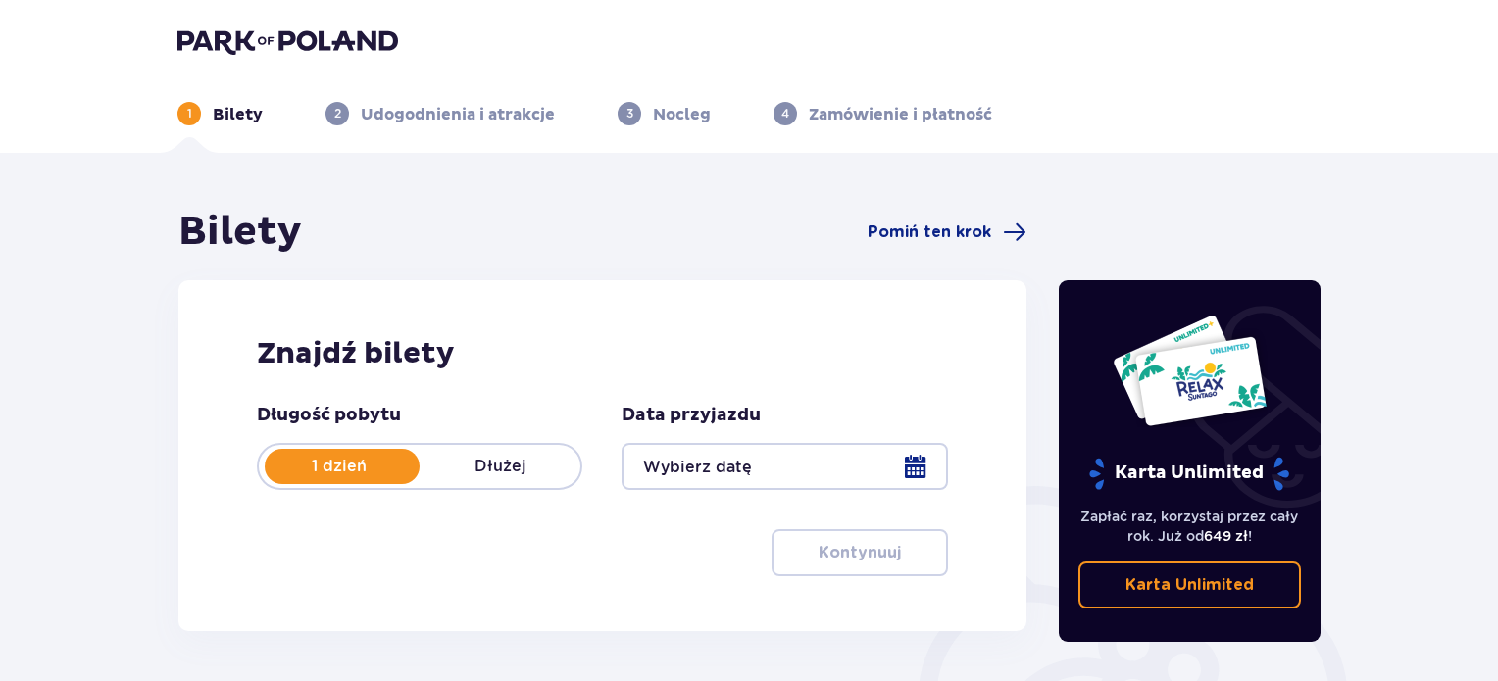
click at [913, 472] on div at bounding box center [785, 466] width 326 height 47
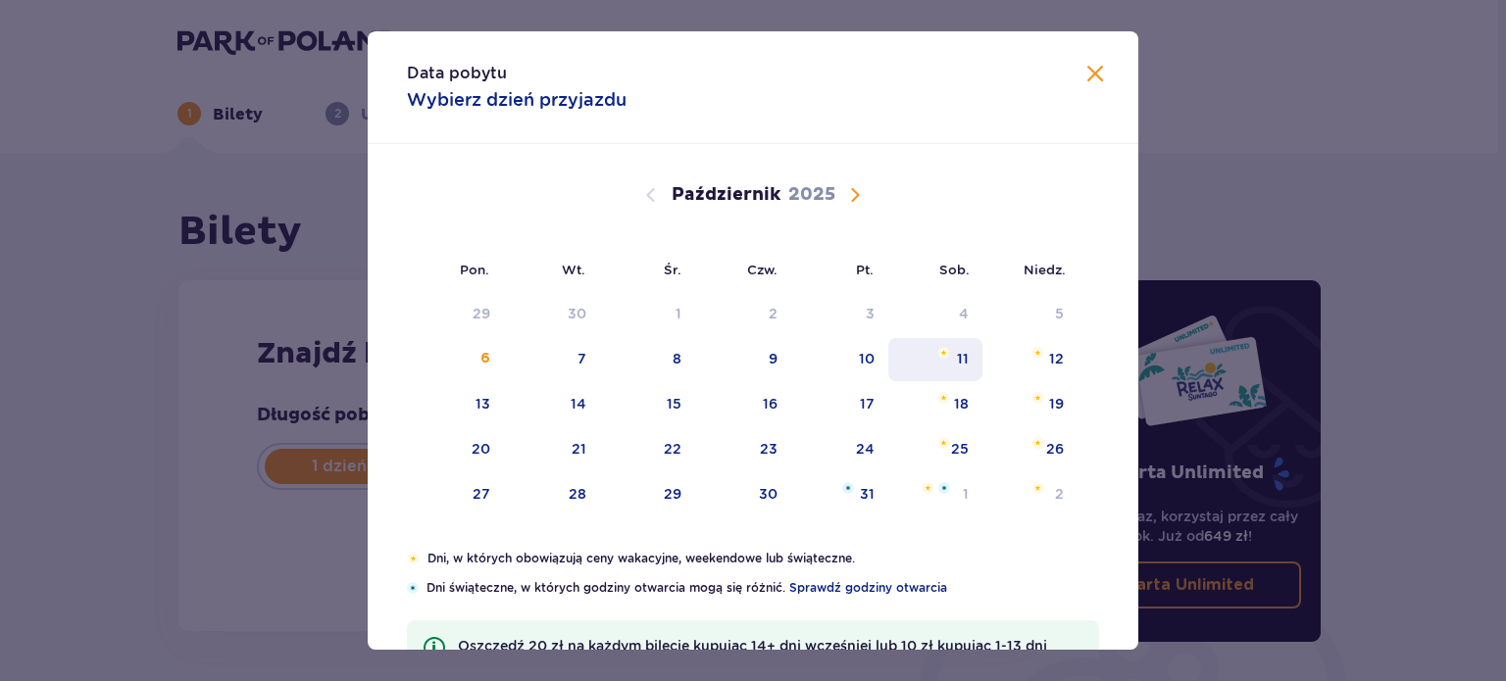
click at [965, 360] on div "11" at bounding box center [963, 359] width 12 height 20
type input "[DATE]"
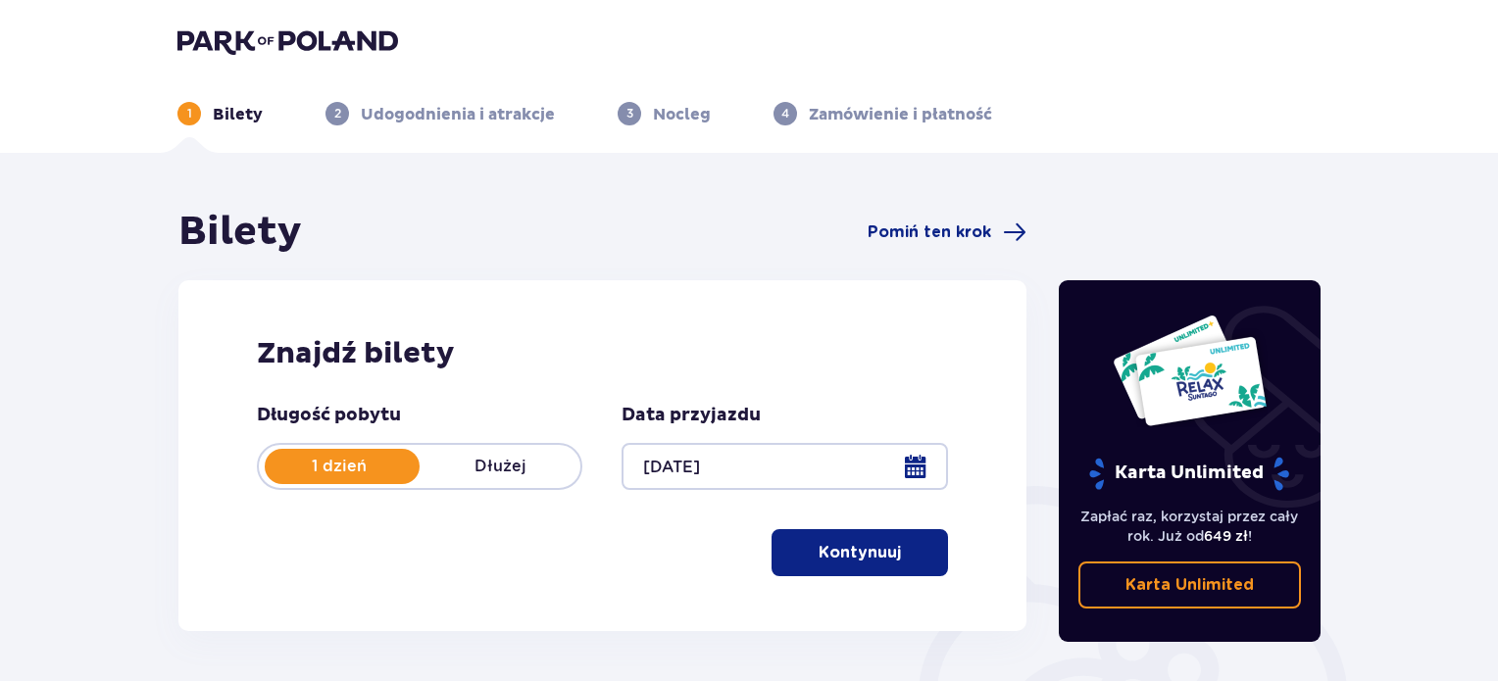
click at [846, 552] on p "Kontynuuj" at bounding box center [860, 553] width 82 height 22
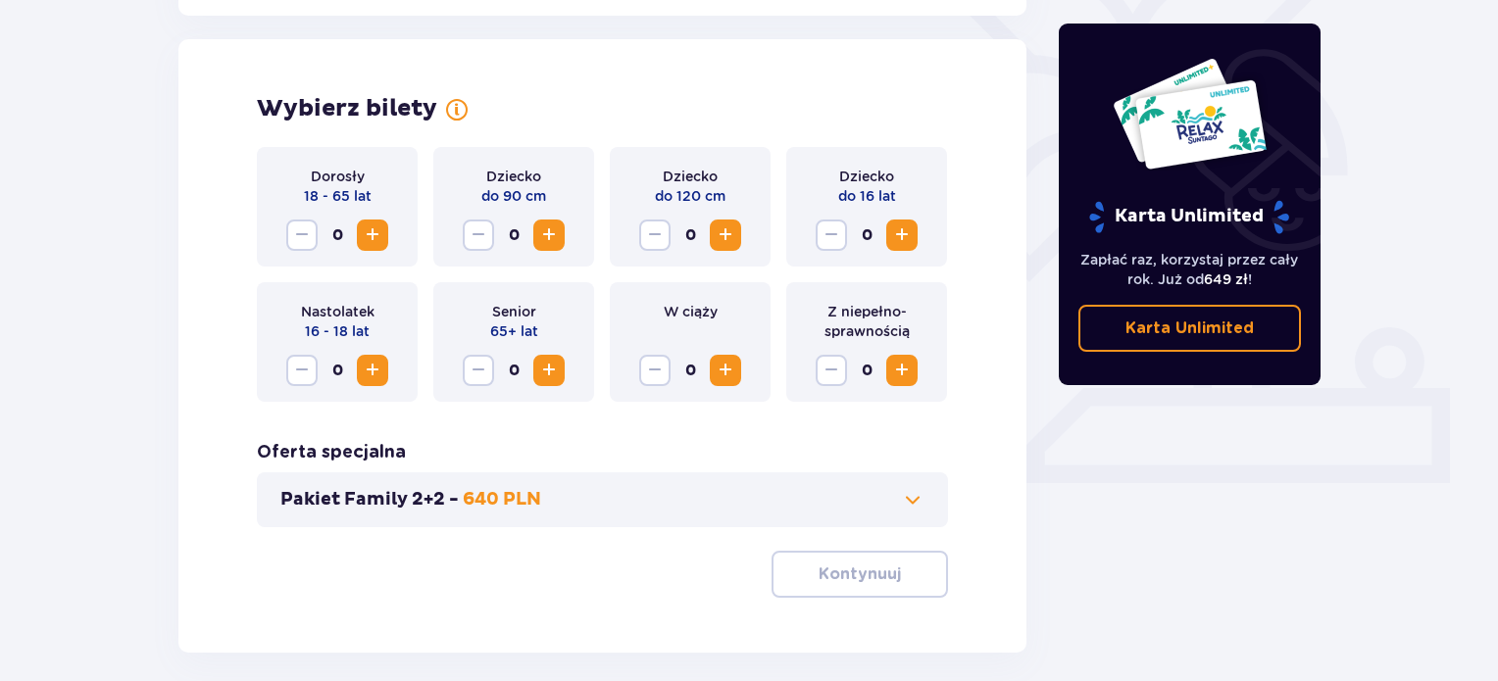
scroll to position [545, 0]
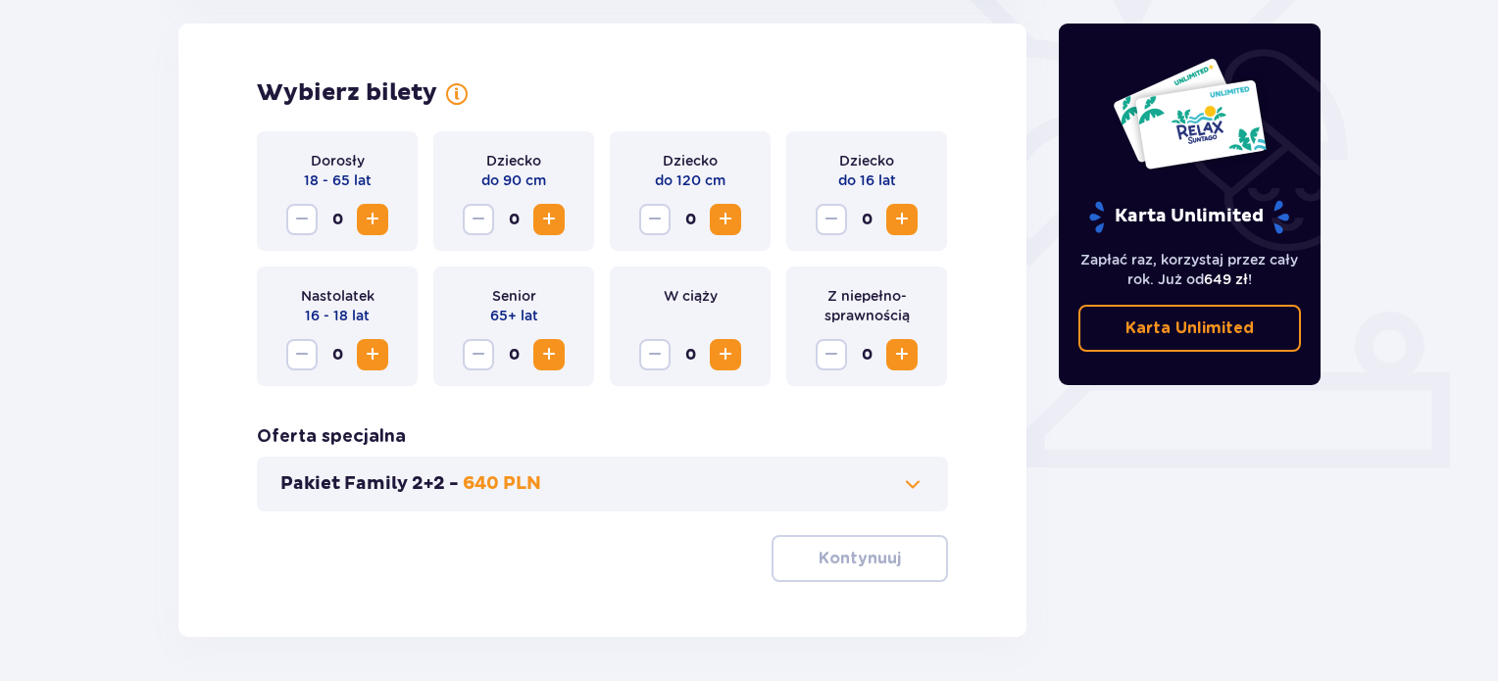
click at [373, 215] on span "Zwiększ" at bounding box center [373, 220] width 24 height 24
click at [368, 356] on span "Zwiększ" at bounding box center [373, 355] width 24 height 24
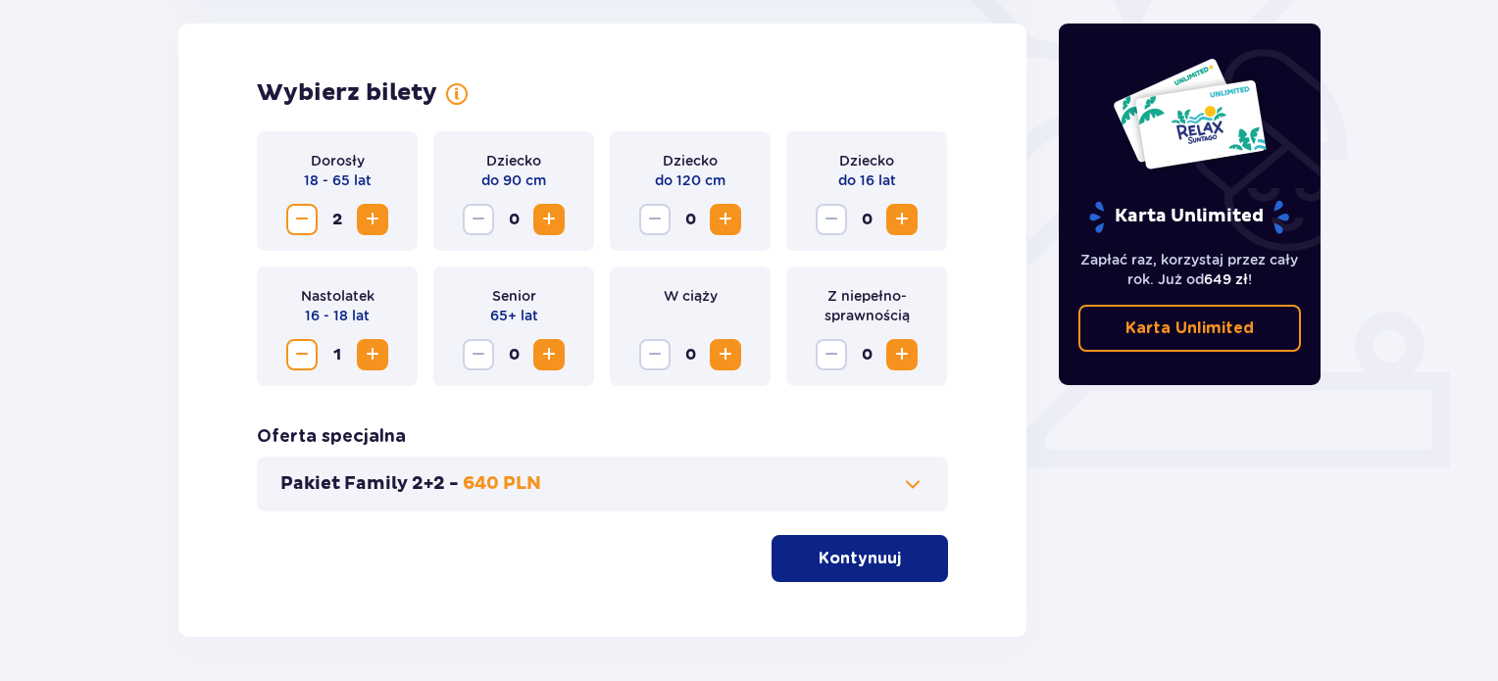
click at [888, 219] on button "Zwiększ" at bounding box center [901, 219] width 31 height 31
click at [816, 572] on button "Kontynuuj" at bounding box center [860, 558] width 176 height 47
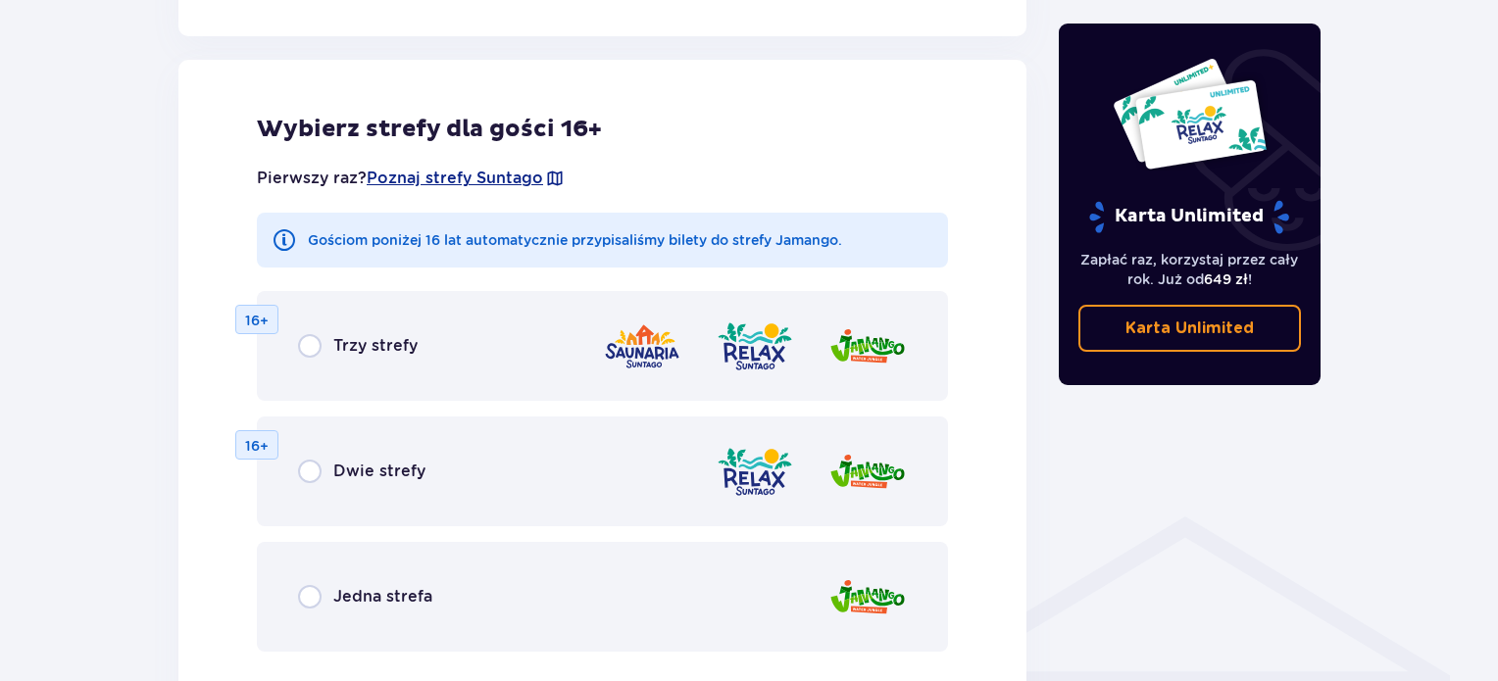
scroll to position [1088, 0]
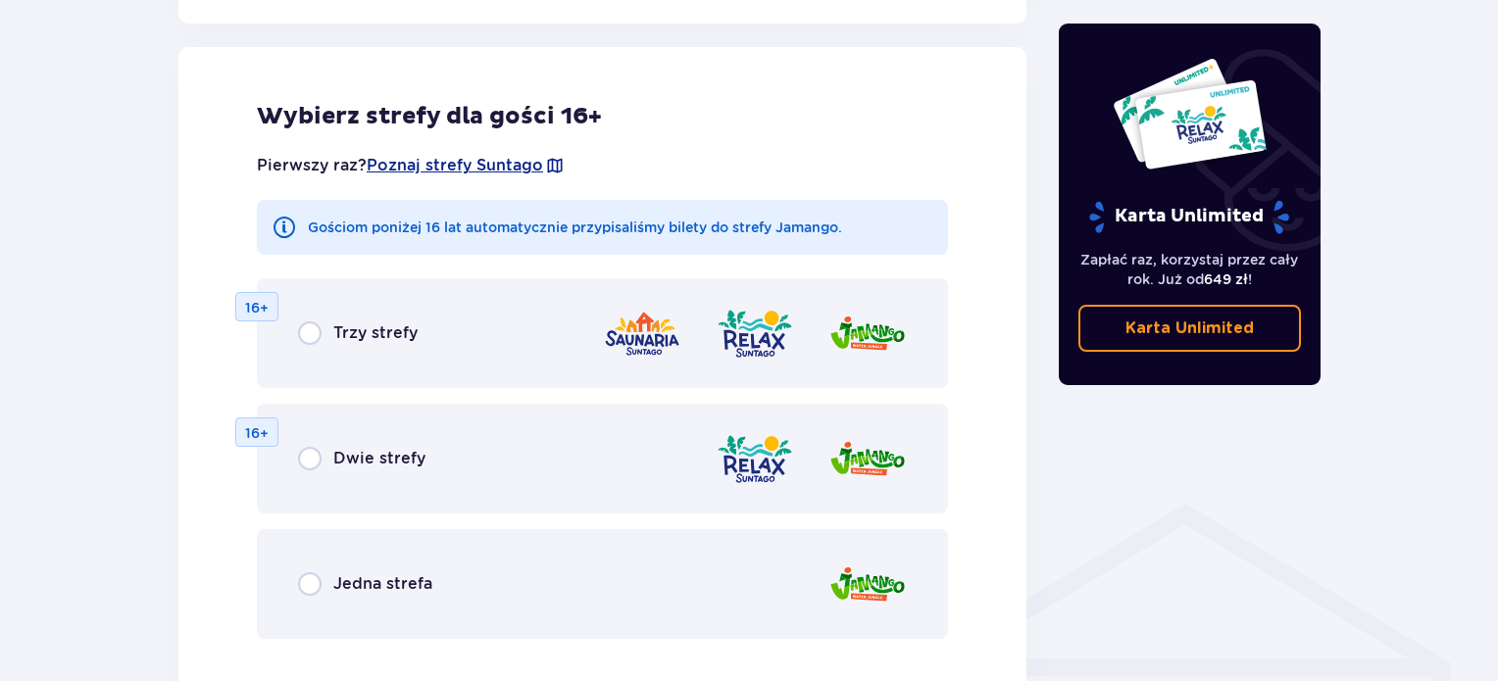
click at [311, 455] on input "radio" at bounding box center [310, 459] width 24 height 24
radio input "true"
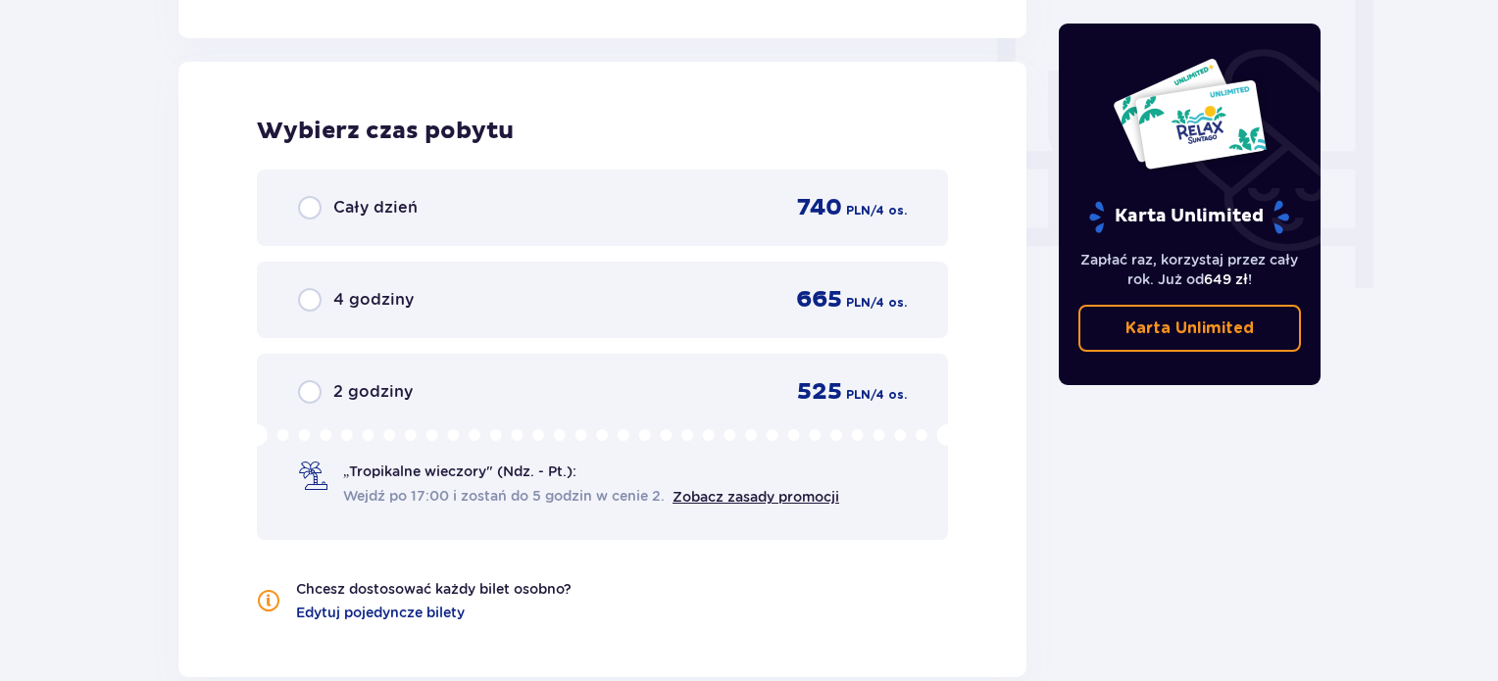
scroll to position [1841, 0]
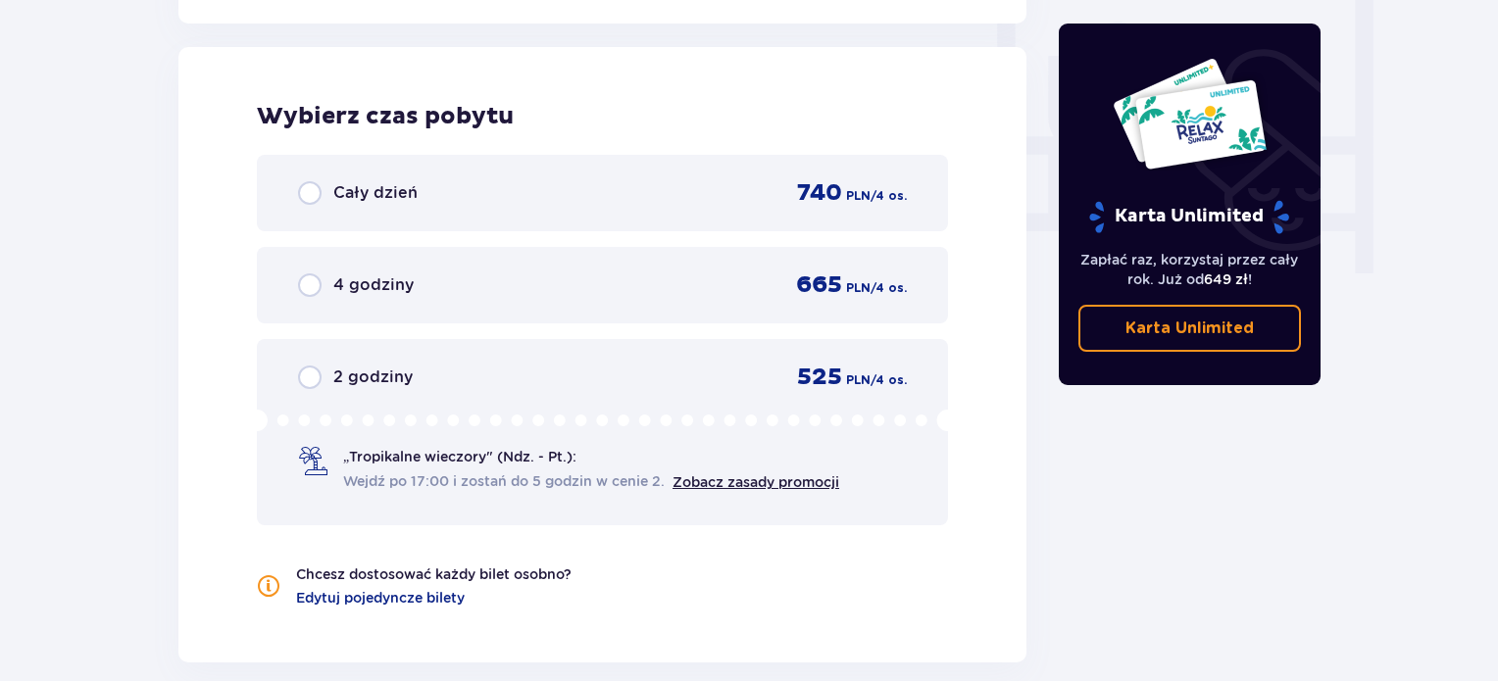
click at [305, 184] on input "radio" at bounding box center [310, 193] width 24 height 24
radio input "true"
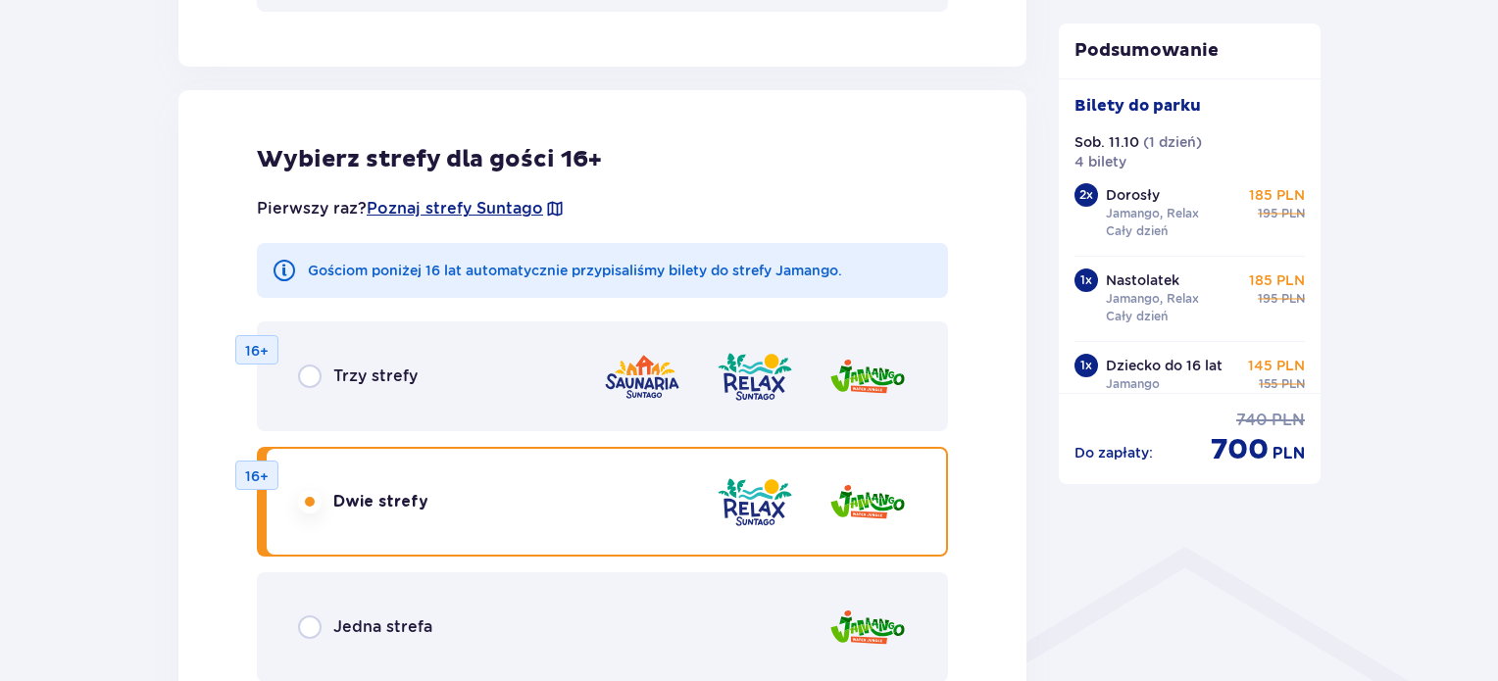
scroll to position [1039, 0]
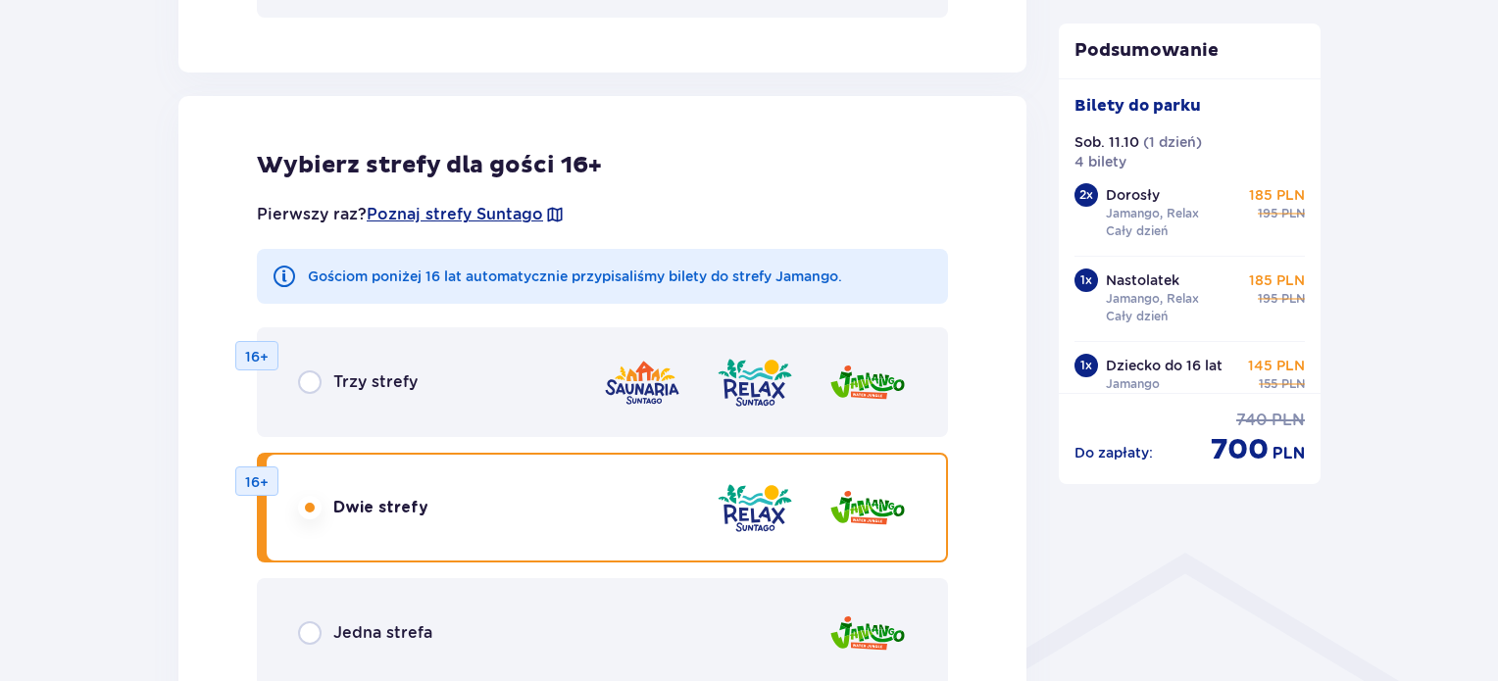
click at [312, 382] on input "radio" at bounding box center [310, 383] width 24 height 24
radio input "true"
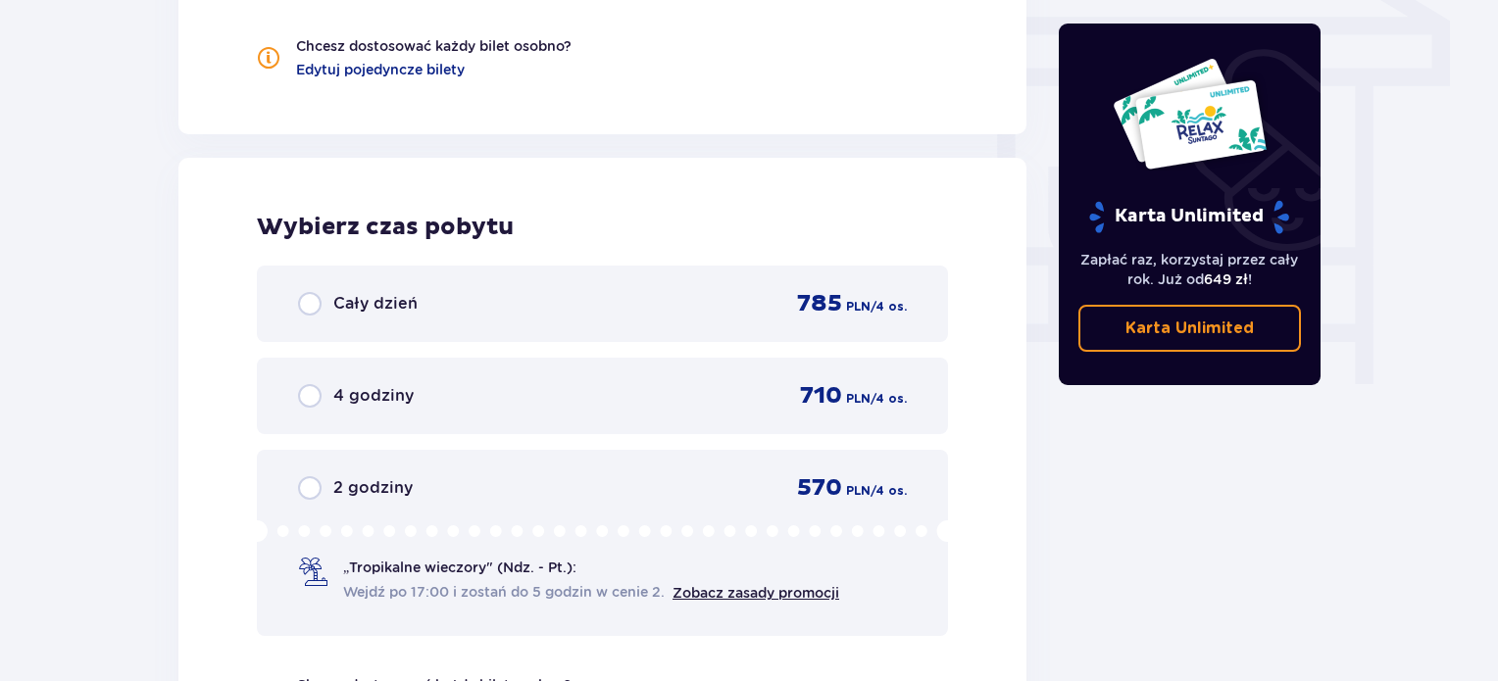
scroll to position [1841, 0]
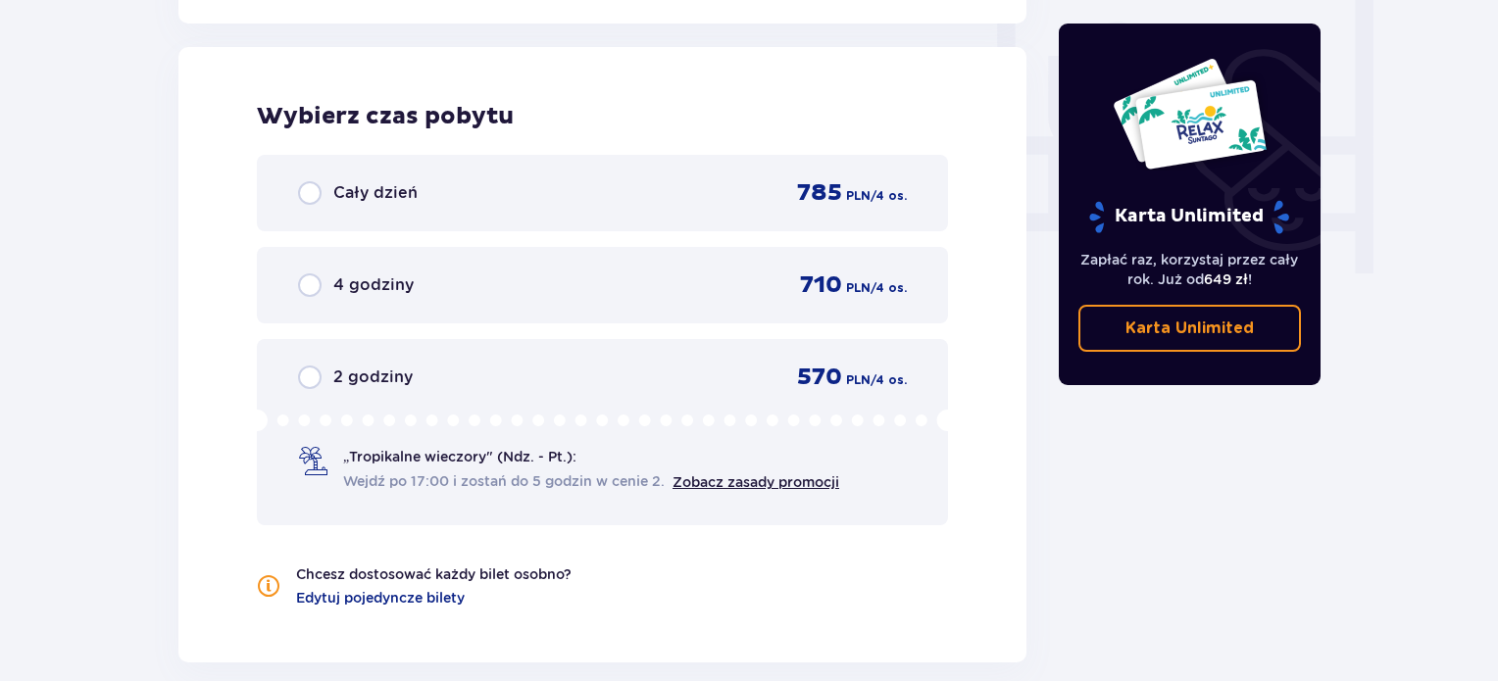
click at [307, 192] on input "radio" at bounding box center [310, 193] width 24 height 24
radio input "true"
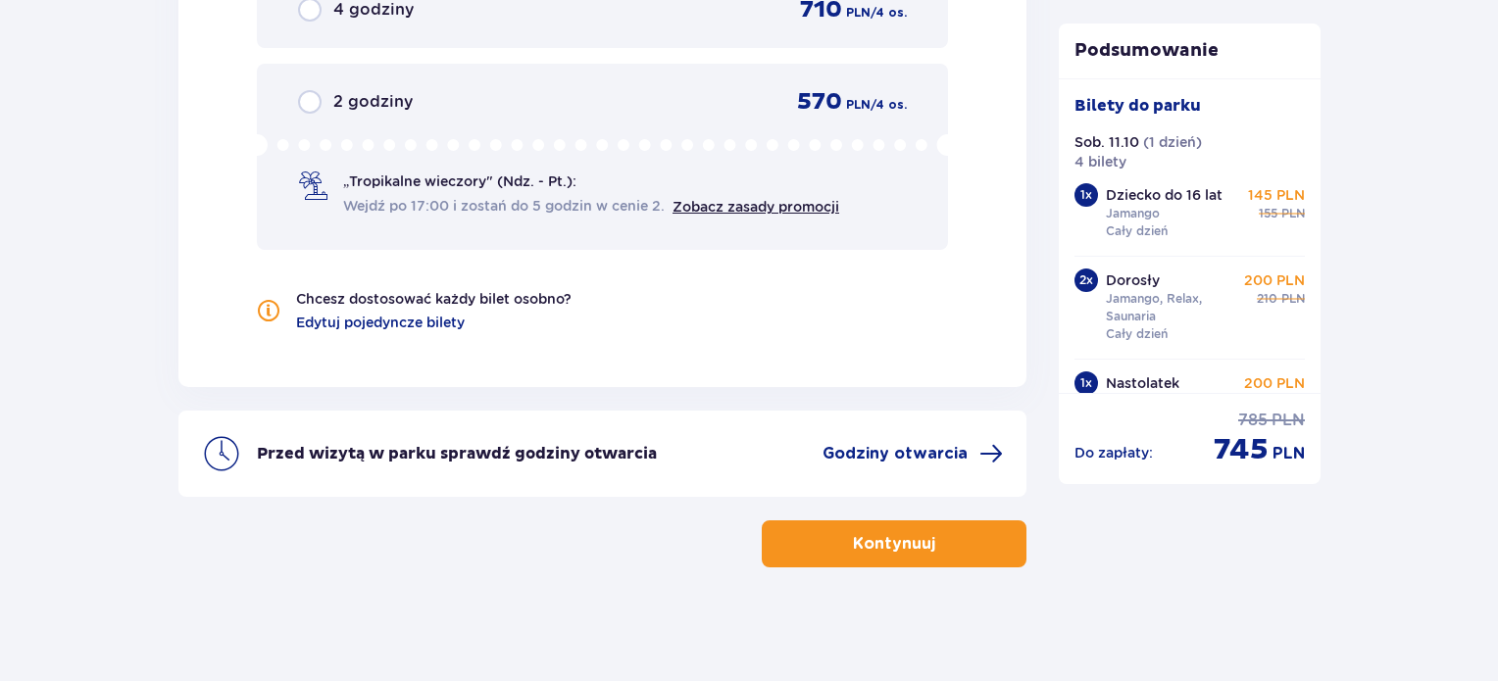
scroll to position [2118, 0]
click at [773, 203] on link "Zobacz zasady promocji" at bounding box center [756, 206] width 167 height 16
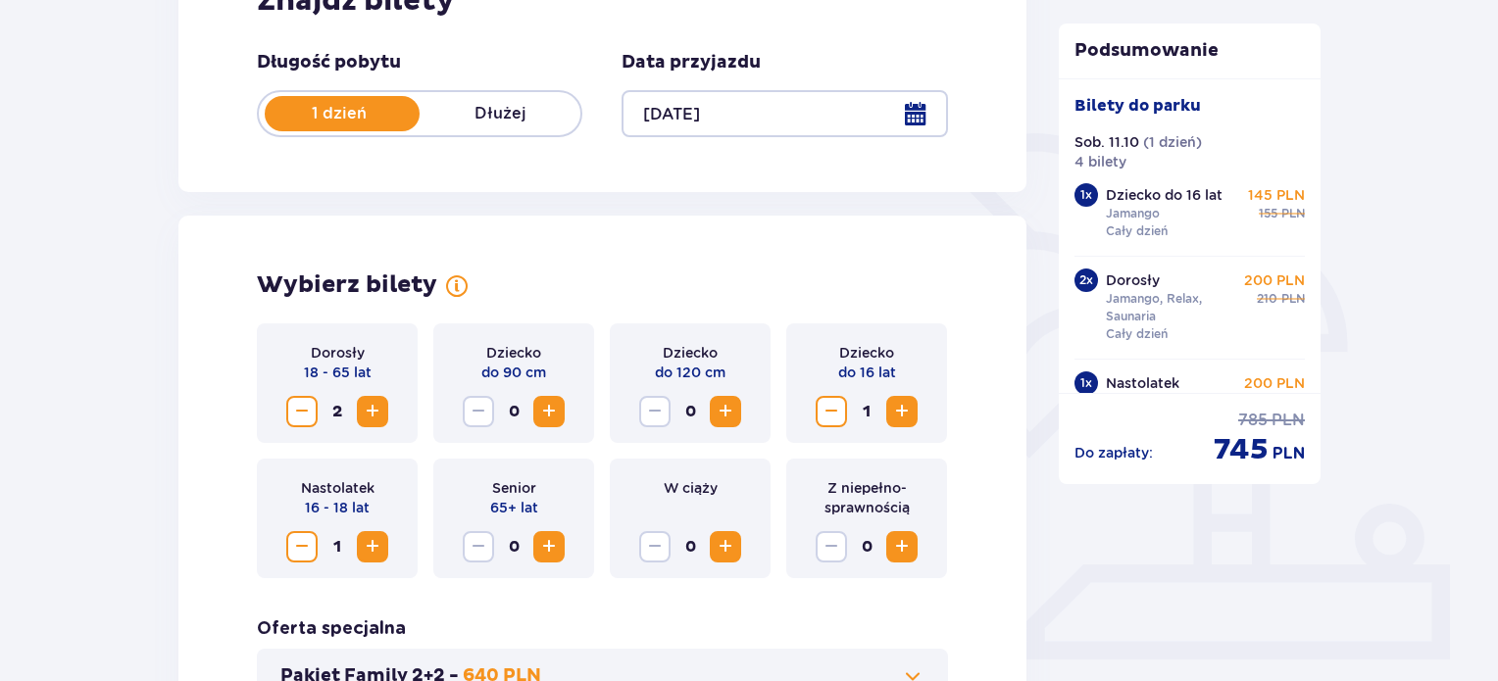
scroll to position [0, 0]
